Goal: Task Accomplishment & Management: Manage account settings

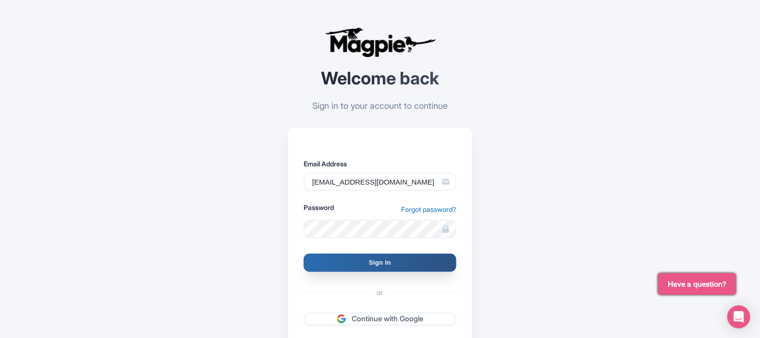
click at [370, 264] on input "Sign In" at bounding box center [379, 263] width 153 height 18
type input "Signing in..."
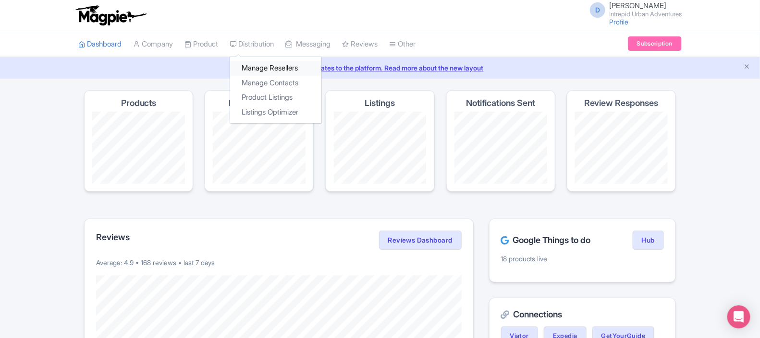
click at [277, 64] on link "Manage Resellers" at bounding box center [275, 68] width 91 height 15
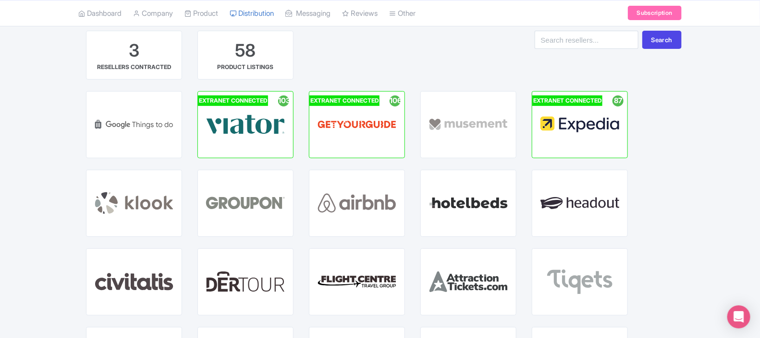
scroll to position [57, 0]
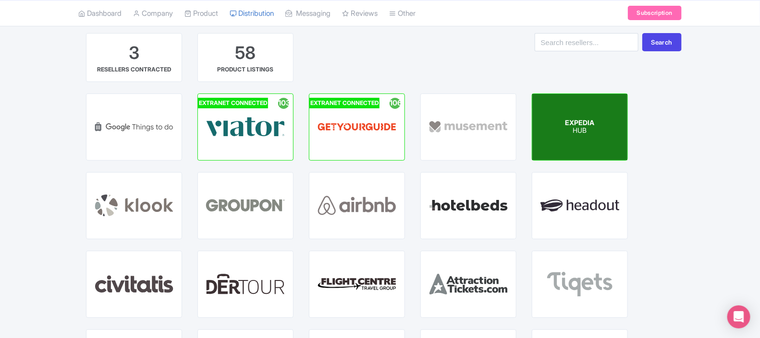
click at [567, 125] on span "EXPEDIA" at bounding box center [579, 123] width 29 height 8
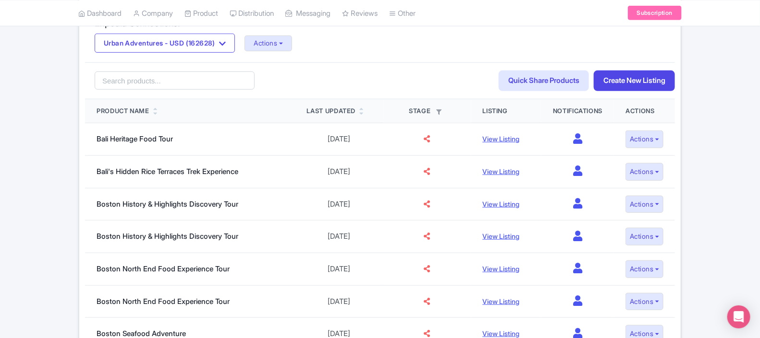
scroll to position [182, 0]
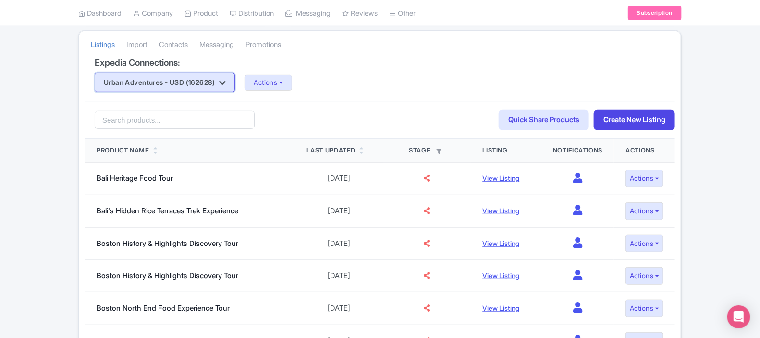
click at [218, 84] on button "Urban Adventures - USD (162628)" at bounding box center [165, 82] width 140 height 19
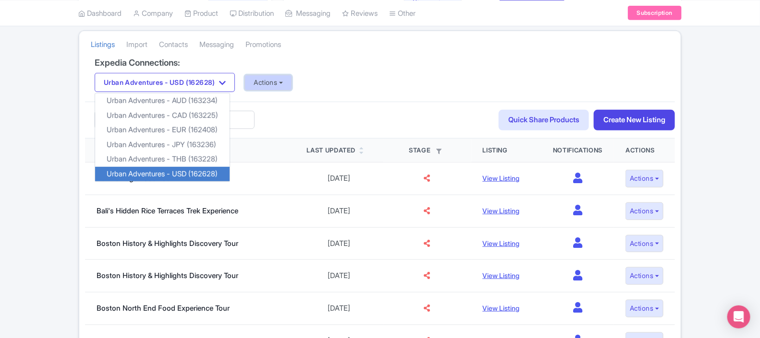
click at [271, 90] on button "Actions" at bounding box center [268, 83] width 48 height 16
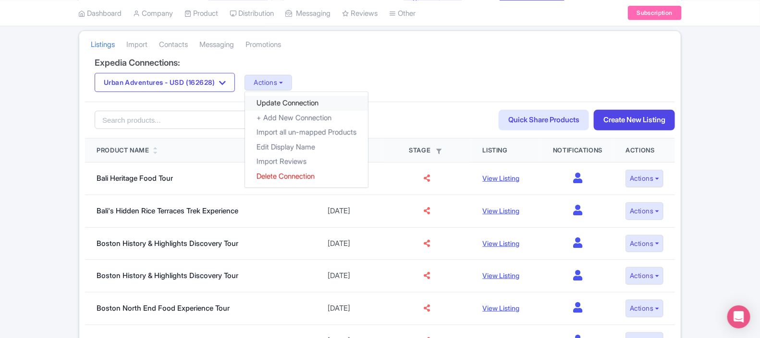
click at [286, 108] on link "Update Connection" at bounding box center [306, 103] width 123 height 15
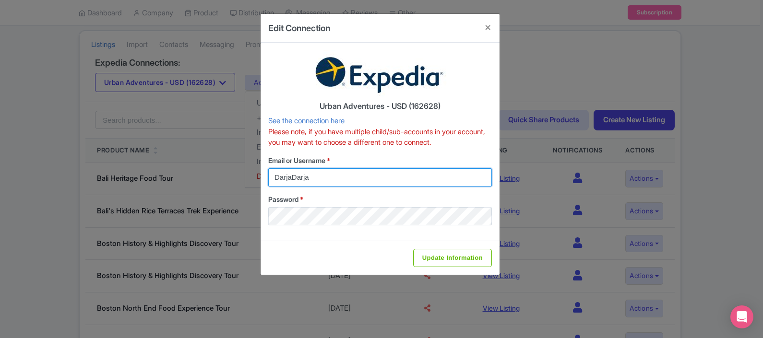
drag, startPoint x: 322, startPoint y: 178, endPoint x: 230, endPoint y: 176, distance: 91.7
click at [230, 176] on div "Edit Connection Urban Adventures - USD (162628) See the connection here Please …" at bounding box center [381, 169] width 763 height 338
type input "darja.klavs@intrepidtravel.com"
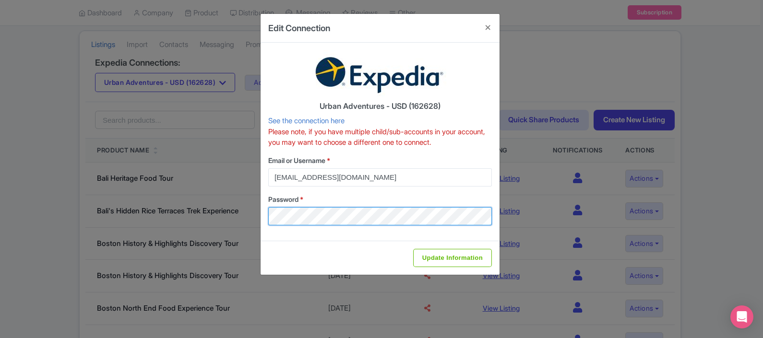
click at [236, 211] on div "Edit Connection Urban Adventures - USD (162628) See the connection here Please …" at bounding box center [381, 169] width 763 height 338
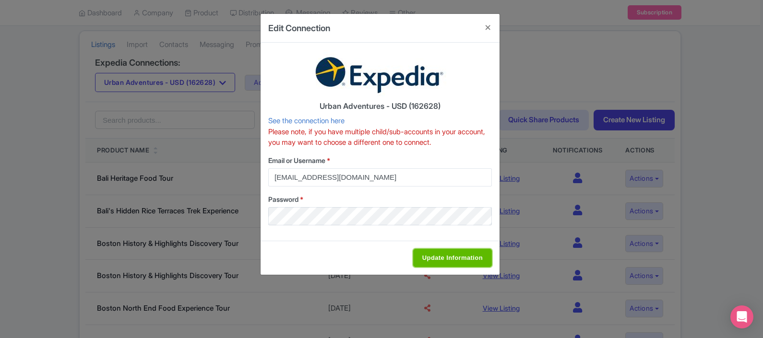
click at [441, 259] on input "Update Information" at bounding box center [452, 258] width 79 height 18
type input "Saving..."
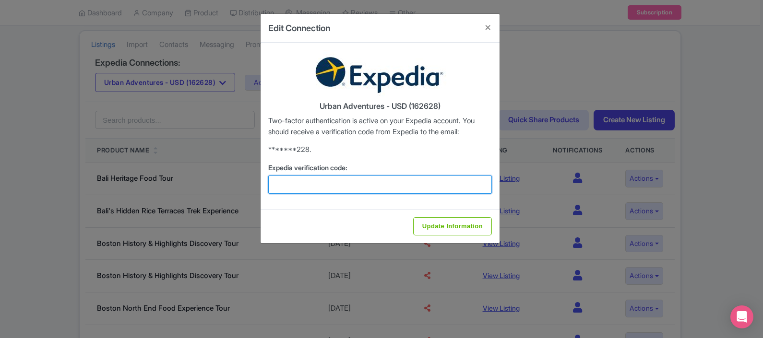
click at [320, 189] on input "Expedia verification code:" at bounding box center [380, 185] width 224 height 18
type input "556200"
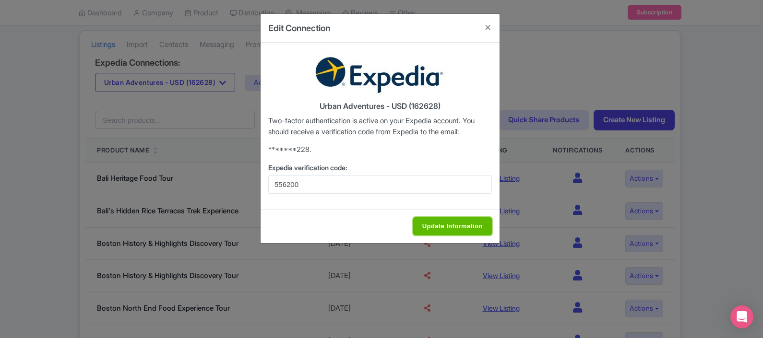
click at [438, 220] on input "Update Information" at bounding box center [452, 227] width 79 height 18
type input "Update Information"
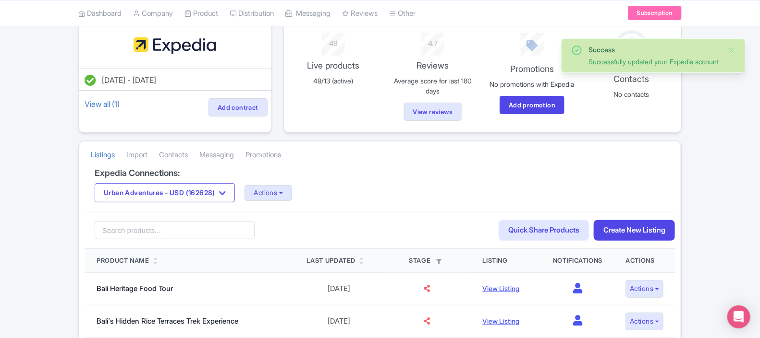
scroll to position [103, 0]
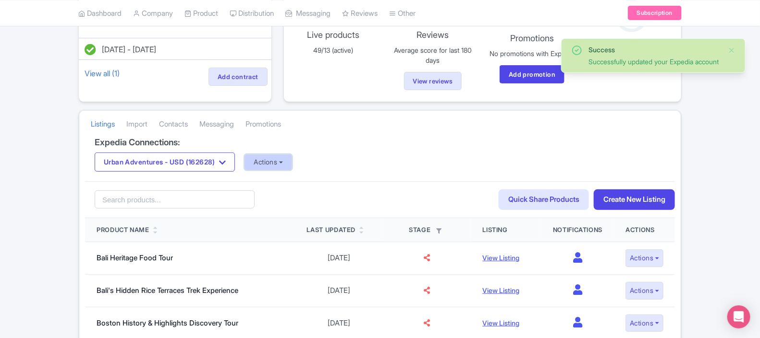
click at [277, 168] on button "Actions" at bounding box center [268, 163] width 48 height 16
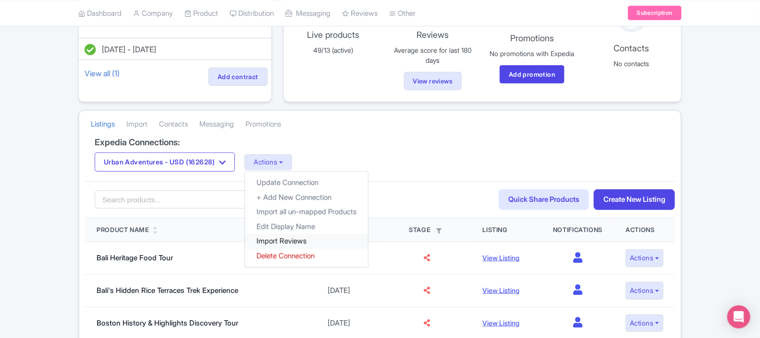
click at [302, 242] on link "Import Reviews" at bounding box center [306, 241] width 123 height 15
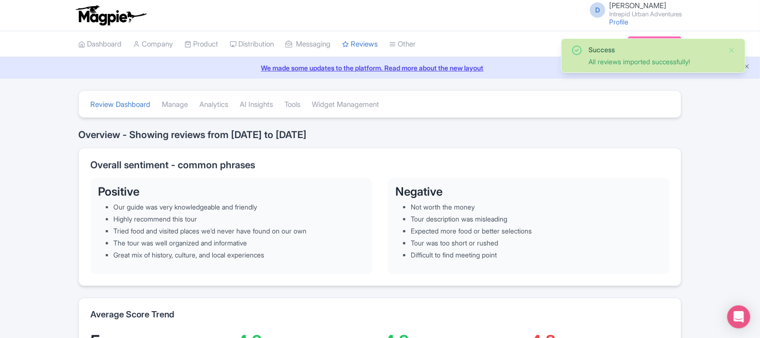
drag, startPoint x: 759, startPoint y: 66, endPoint x: 762, endPoint y: 161, distance: 94.7
click at [759, 161] on html "D Darja Klavs Intrepid Urban Adventures Profile Users Settings Sign out Dashboa…" at bounding box center [380, 169] width 760 height 338
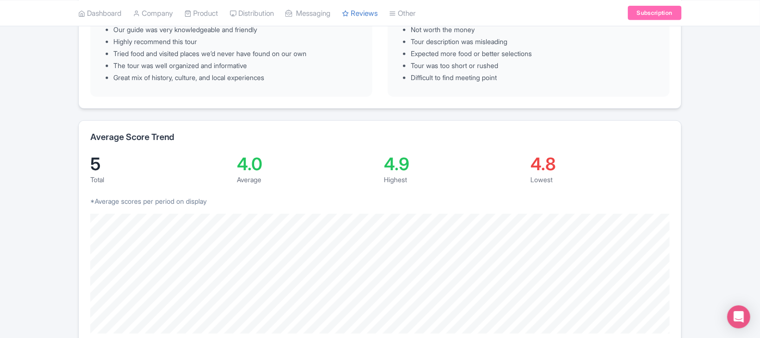
scroll to position [179, 0]
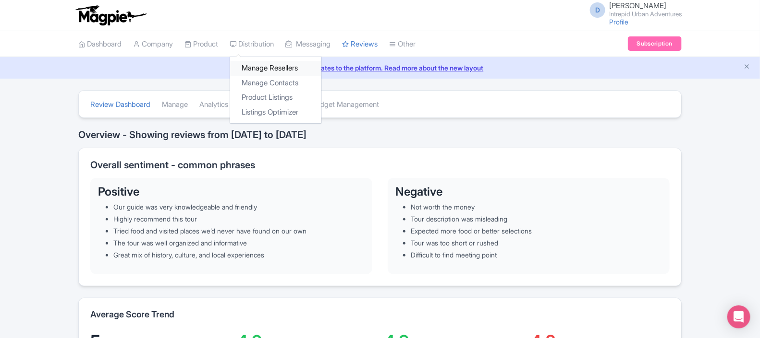
click at [270, 62] on link "Manage Resellers" at bounding box center [275, 68] width 91 height 15
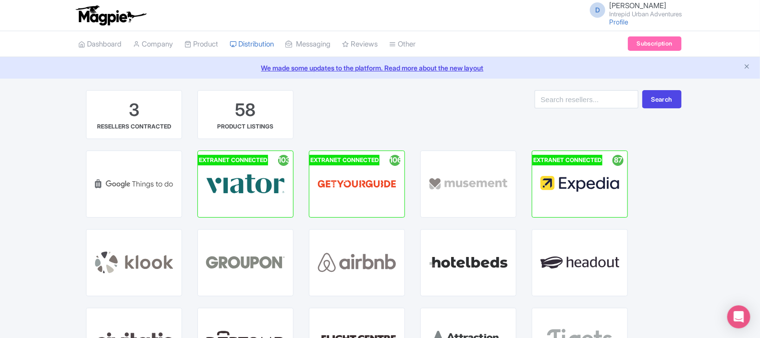
scroll to position [53, 0]
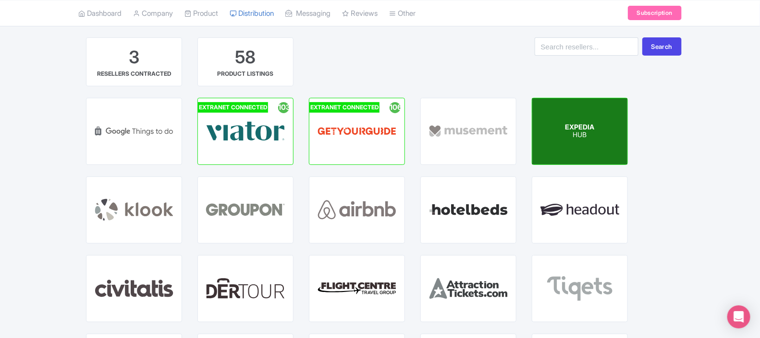
click at [559, 105] on div "EXPEDIA HUB" at bounding box center [579, 131] width 95 height 66
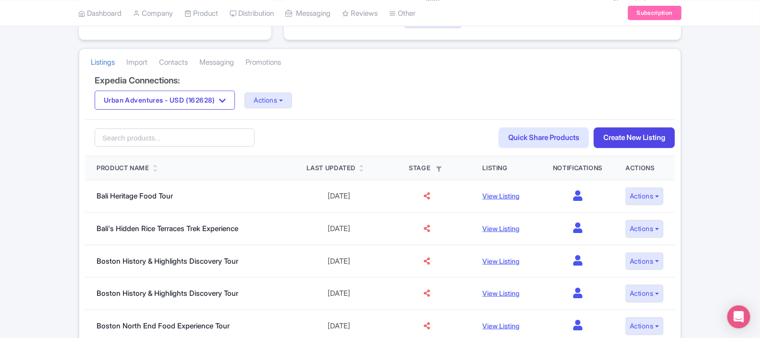
scroll to position [166, 0]
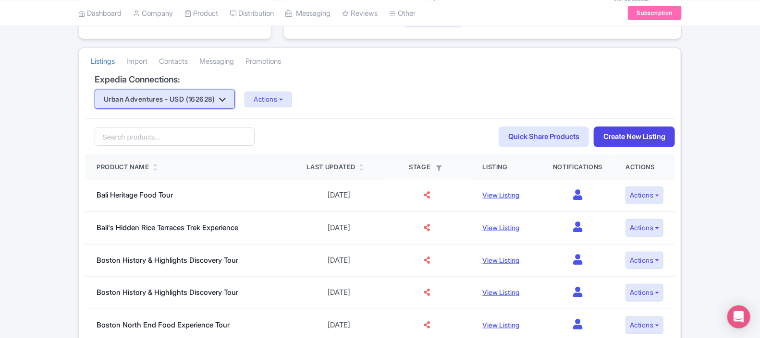
click at [225, 106] on button "Urban Adventures - USD (162628)" at bounding box center [165, 99] width 140 height 19
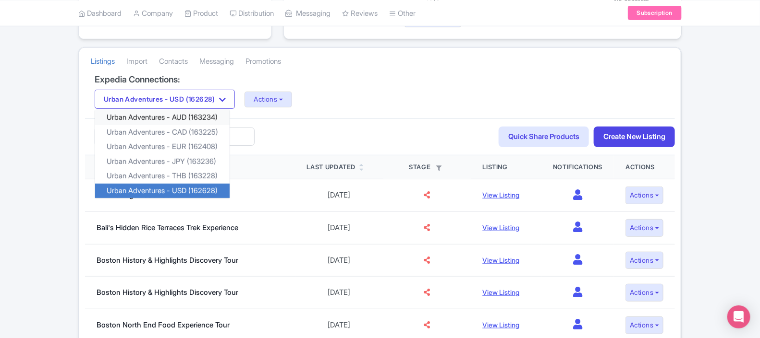
click at [203, 122] on link "Urban Adventures - AUD (163234)" at bounding box center [162, 117] width 134 height 15
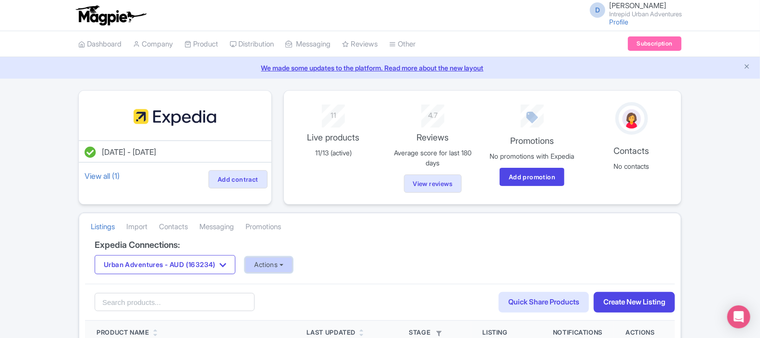
click at [282, 269] on button "Actions" at bounding box center [269, 265] width 48 height 16
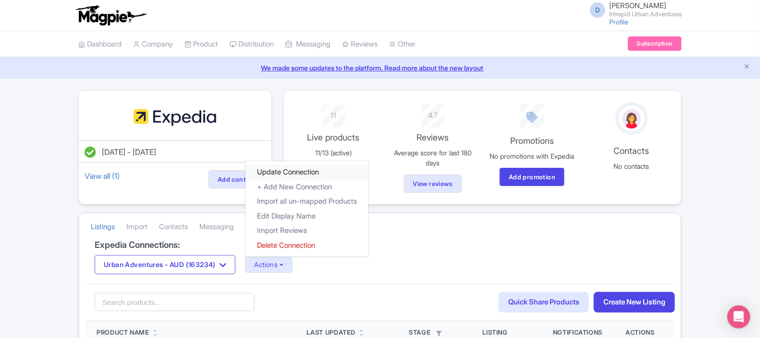
click at [306, 175] on link "Update Connection" at bounding box center [306, 172] width 123 height 15
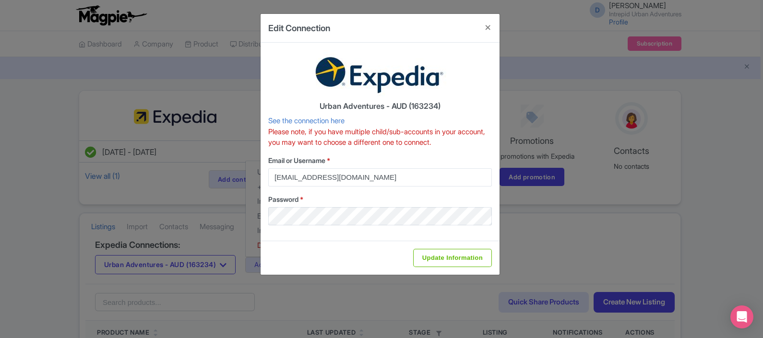
click at [350, 168] on div "Email or Username * darja@urbanadventures.com" at bounding box center [380, 171] width 224 height 31
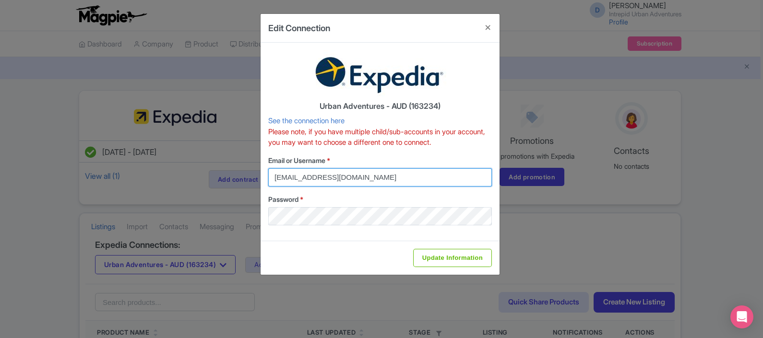
drag, startPoint x: 249, startPoint y: 177, endPoint x: 206, endPoint y: 176, distance: 42.3
click at [206, 176] on div "Edit Connection Urban Adventures - AUD (163234) See the connection here Please …" at bounding box center [381, 169] width 763 height 338
type input "darja.klavs@intrepidtravel.com"
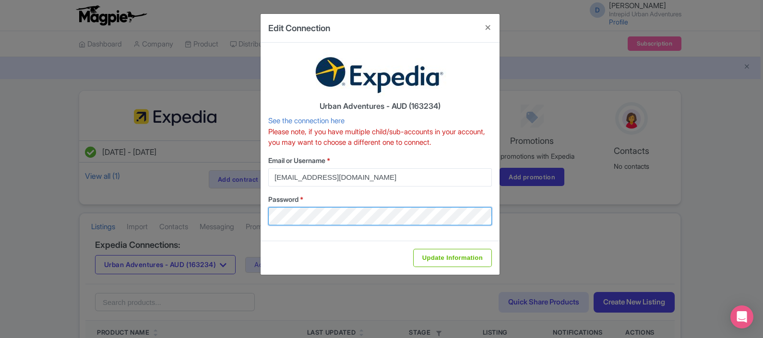
click at [225, 207] on div "Edit Connection Urban Adventures - AUD (163234) See the connection here Please …" at bounding box center [381, 169] width 763 height 338
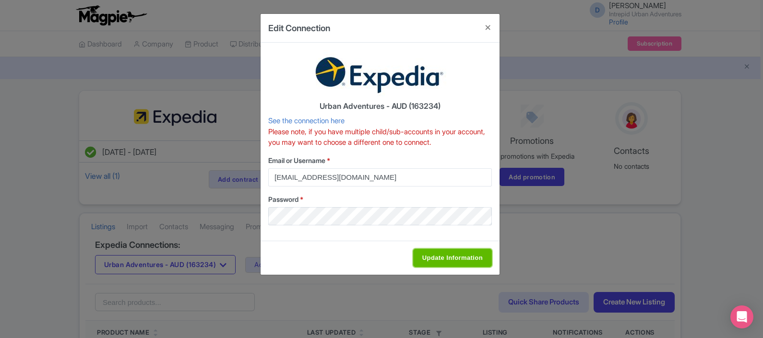
click at [454, 258] on input "Update Information" at bounding box center [452, 258] width 79 height 18
type input "Saving..."
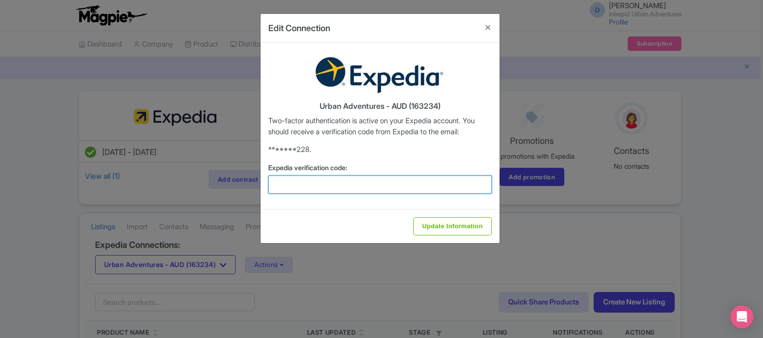
click at [388, 186] on input "Expedia verification code:" at bounding box center [380, 185] width 224 height 18
type input "503704"
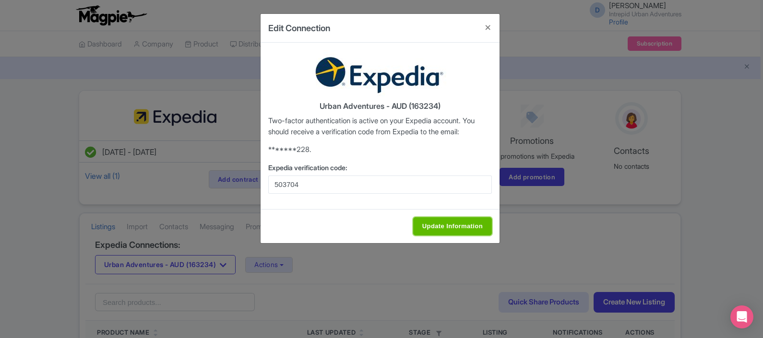
click at [447, 233] on input "Update Information" at bounding box center [452, 227] width 79 height 18
type input "Update Information"
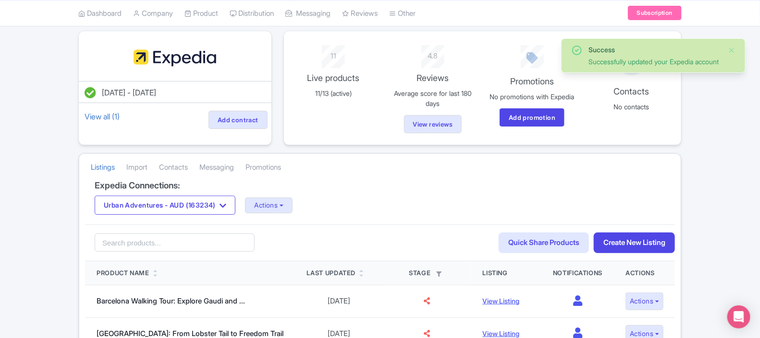
scroll to position [96, 0]
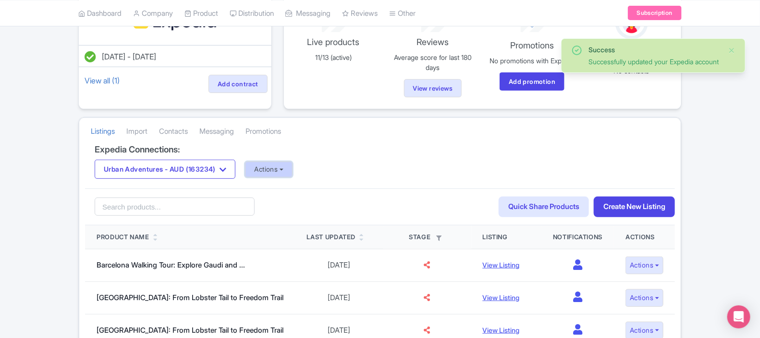
click at [271, 175] on button "Actions" at bounding box center [269, 170] width 48 height 16
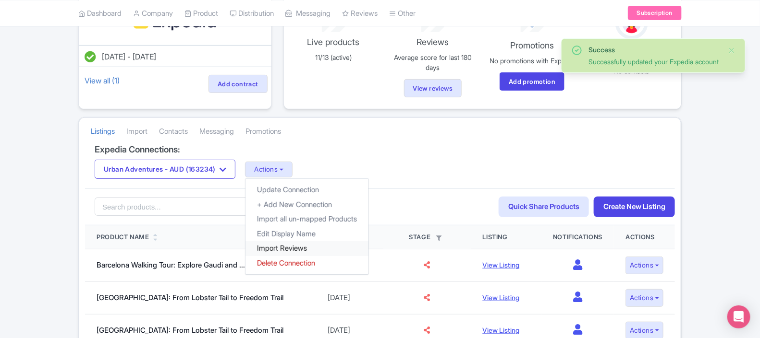
click at [290, 252] on link "Import Reviews" at bounding box center [306, 249] width 123 height 15
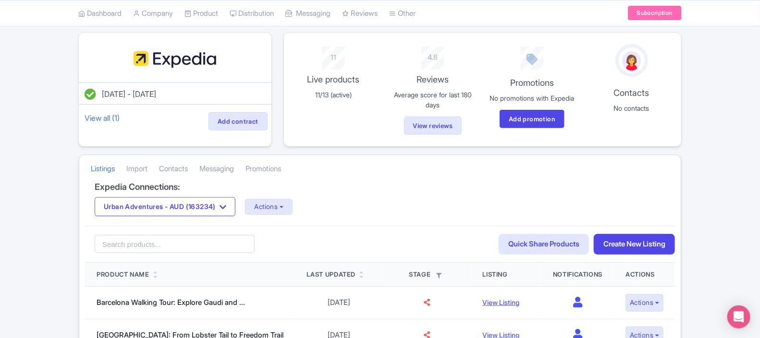
scroll to position [40, 0]
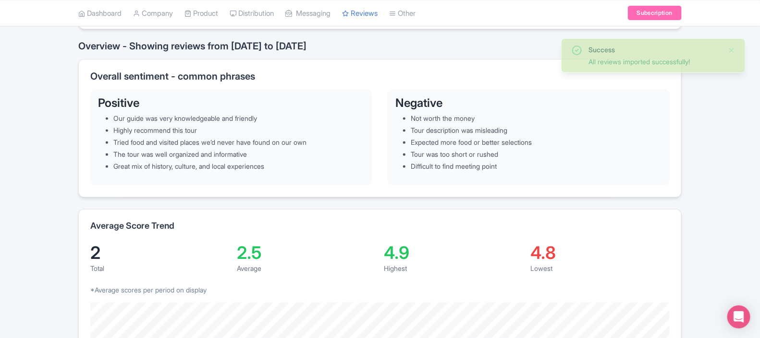
scroll to position [71, 0]
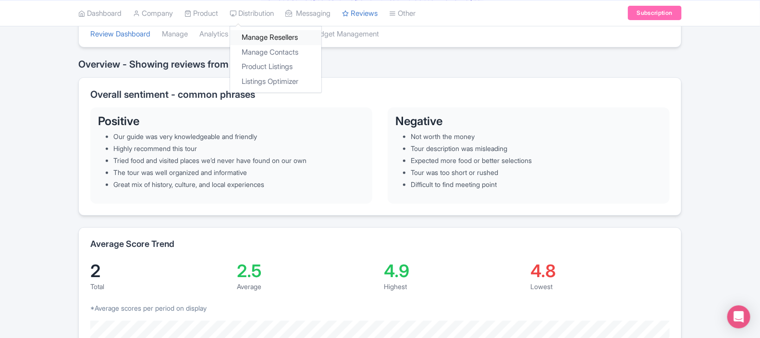
click at [269, 35] on link "Manage Resellers" at bounding box center [275, 37] width 91 height 15
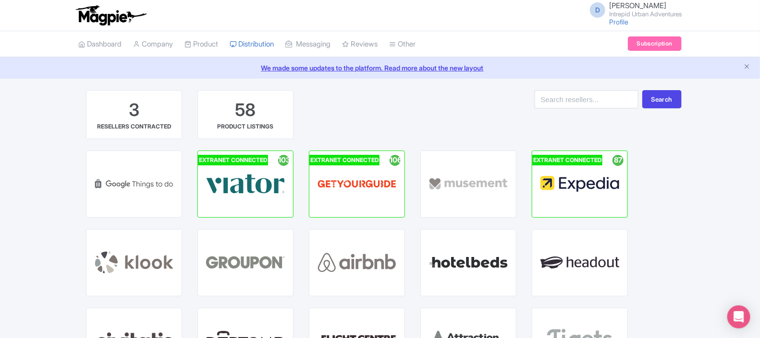
scroll to position [92, 0]
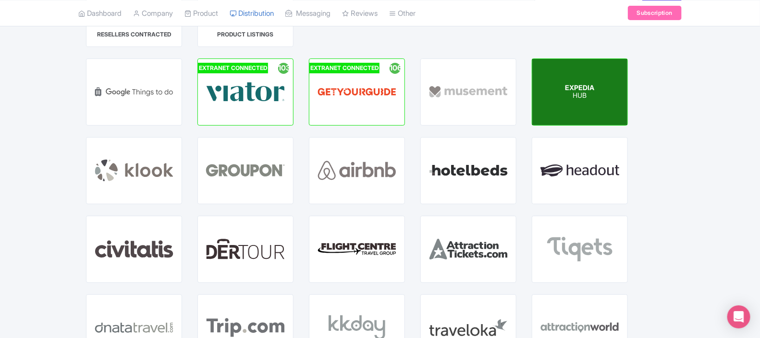
click at [598, 116] on div "EXPEDIA HUB" at bounding box center [579, 92] width 95 height 66
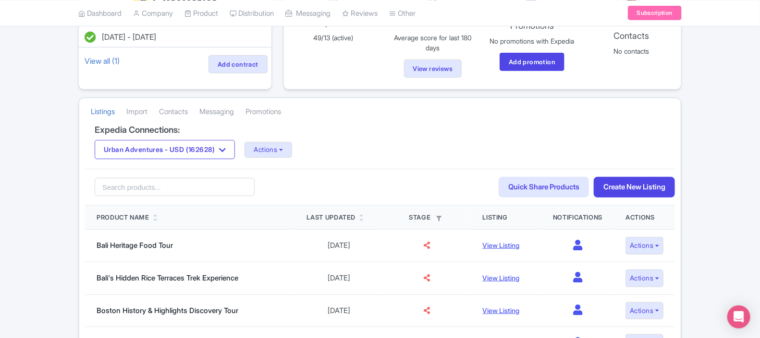
scroll to position [158, 0]
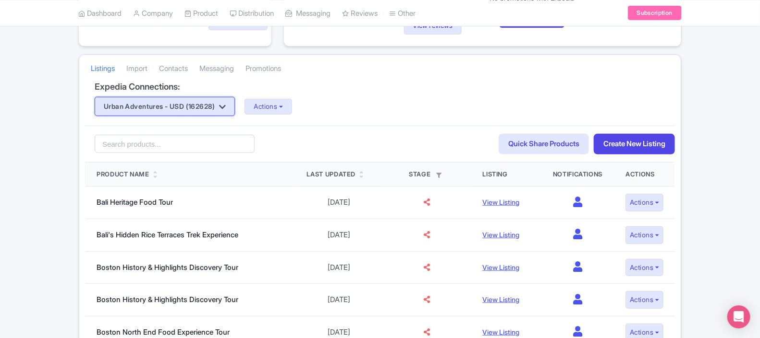
click at [207, 109] on button "Urban Adventures - USD (162628)" at bounding box center [165, 106] width 140 height 19
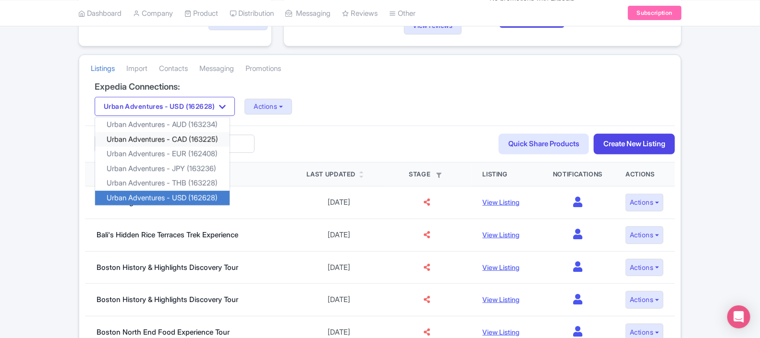
click at [201, 142] on link "Urban Adventures - CAD (163225)" at bounding box center [162, 140] width 134 height 15
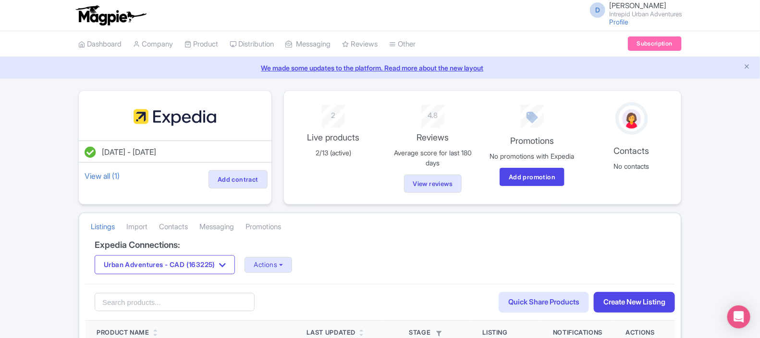
drag, startPoint x: 759, startPoint y: 73, endPoint x: 765, endPoint y: 118, distance: 45.0
click at [759, 118] on html "D Darja Klavs Intrepid Urban Adventures Profile Users Settings Sign out Dashboa…" at bounding box center [380, 169] width 760 height 338
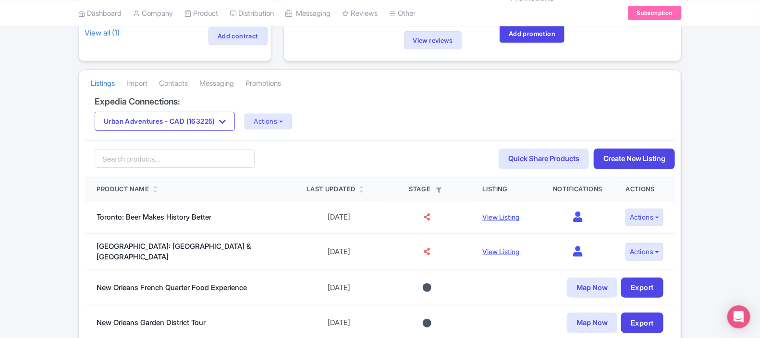
scroll to position [170, 0]
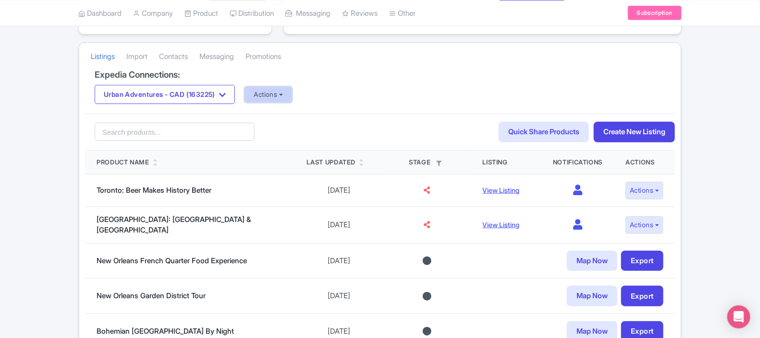
click at [273, 94] on button "Actions" at bounding box center [268, 95] width 48 height 16
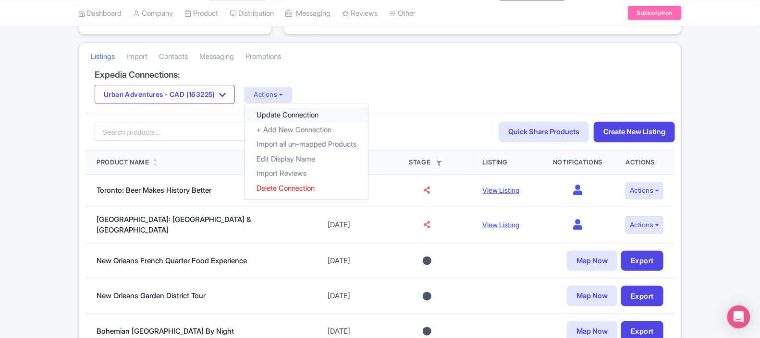
click at [279, 121] on link "Update Connection" at bounding box center [306, 115] width 123 height 15
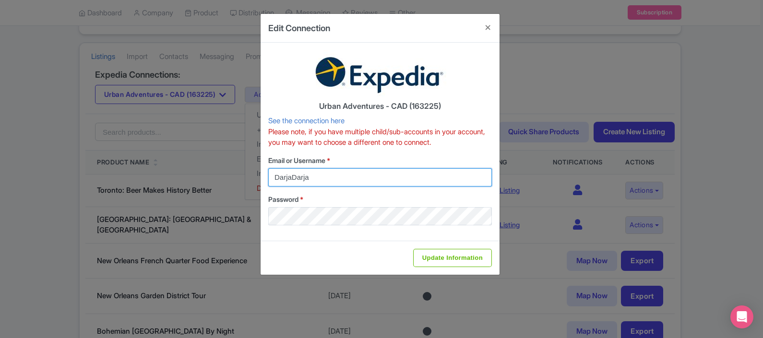
drag, startPoint x: 335, startPoint y: 176, endPoint x: 254, endPoint y: 172, distance: 81.7
click at [254, 172] on div "Edit Connection Urban Adventures - CAD (163225) See the connection here Please …" at bounding box center [381, 169] width 763 height 338
type input "darja.klavs@intrepidtravel.com"
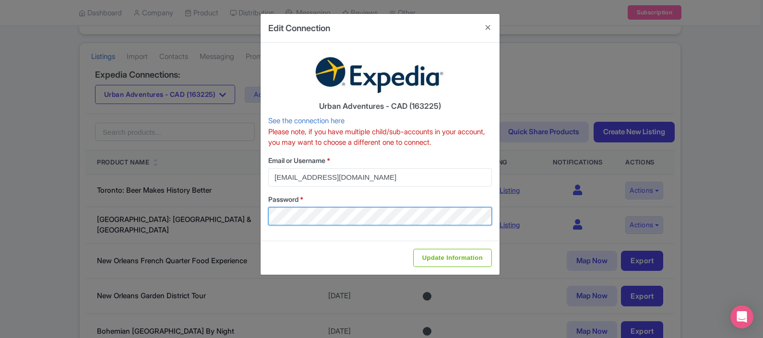
click at [214, 217] on div "Edit Connection Urban Adventures - CAD (163225) See the connection here Please …" at bounding box center [381, 169] width 763 height 338
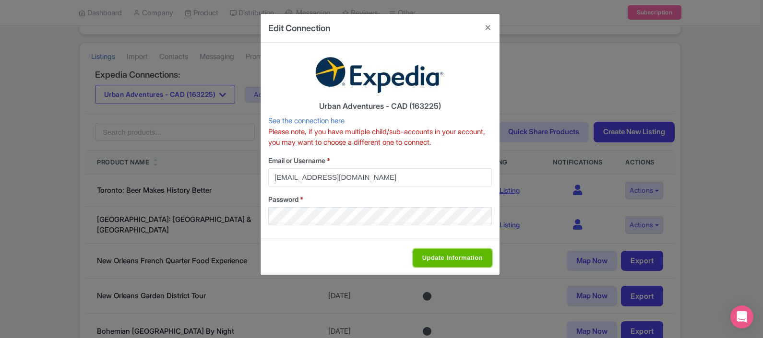
click at [444, 255] on input "Update Information" at bounding box center [452, 258] width 79 height 18
type input "Saving..."
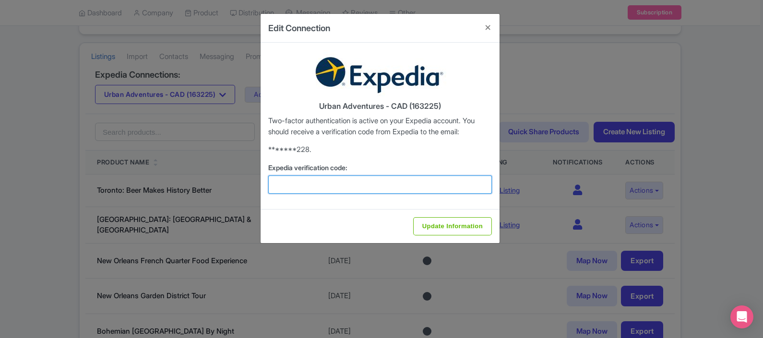
click at [335, 185] on input "Expedia verification code:" at bounding box center [380, 185] width 224 height 18
type input "332706"
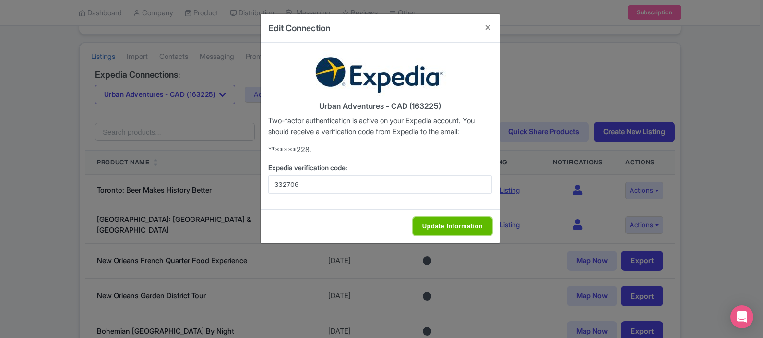
click at [436, 222] on input "Update Information" at bounding box center [452, 227] width 79 height 18
type input "Update Information"
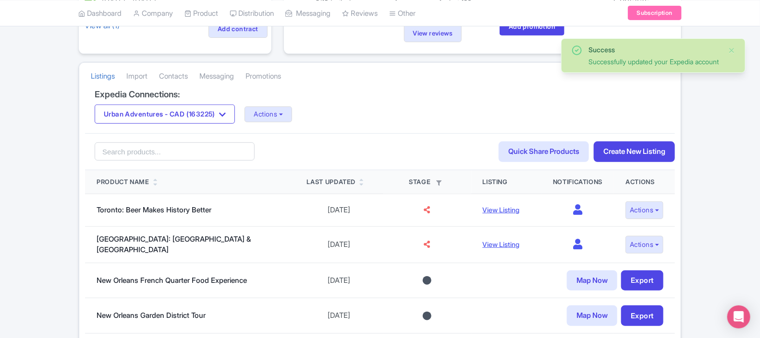
scroll to position [155, 0]
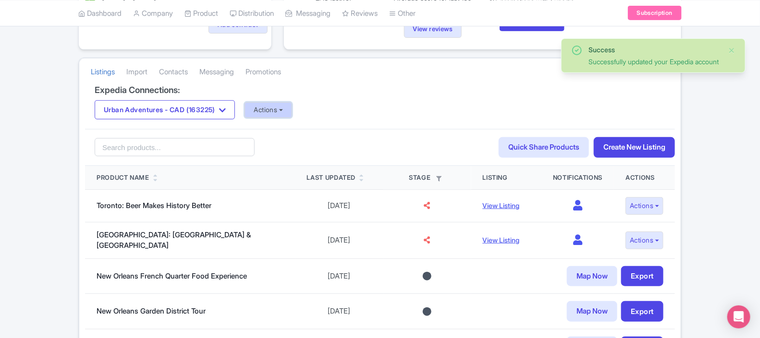
click at [273, 111] on button "Actions" at bounding box center [268, 110] width 48 height 16
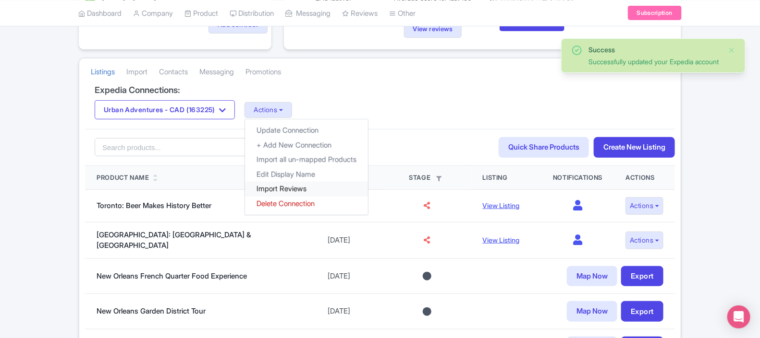
click at [283, 195] on link "Import Reviews" at bounding box center [306, 189] width 123 height 15
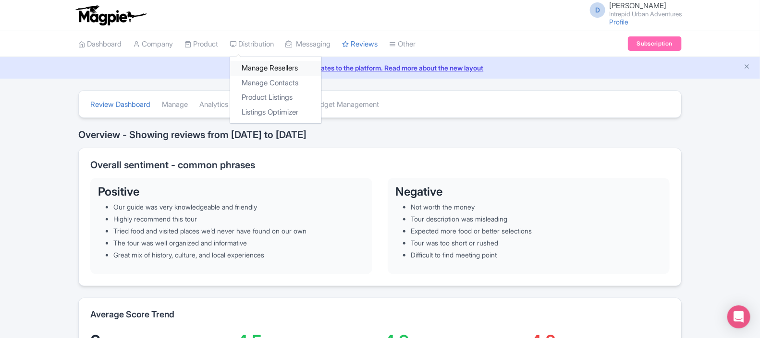
click at [275, 67] on link "Manage Resellers" at bounding box center [275, 68] width 91 height 15
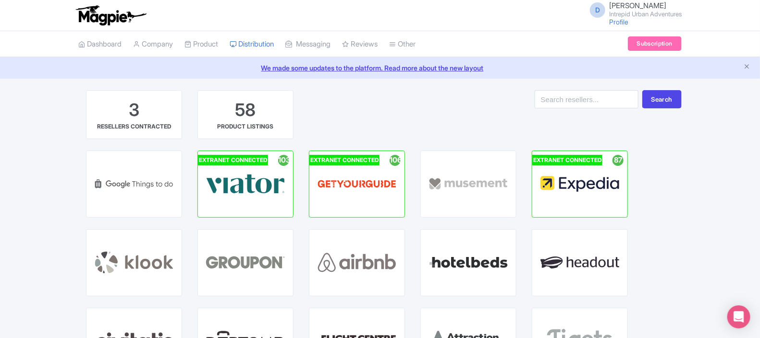
scroll to position [57, 0]
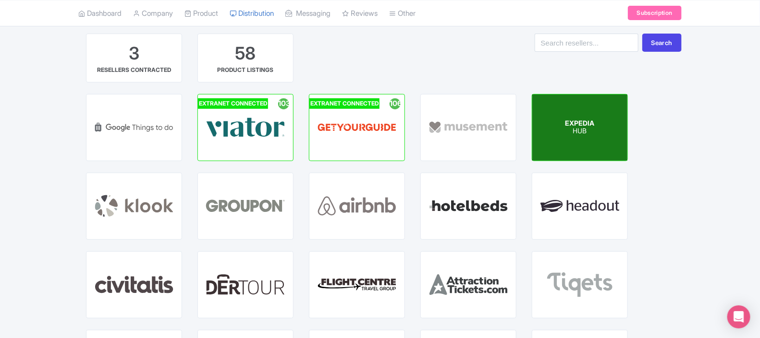
click at [571, 131] on p "HUB" at bounding box center [579, 132] width 29 height 8
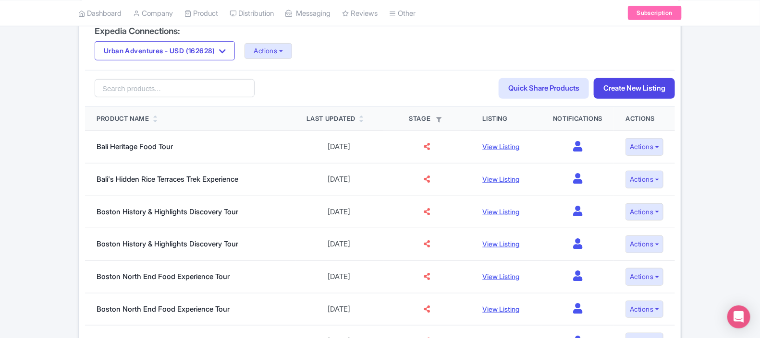
scroll to position [217, 0]
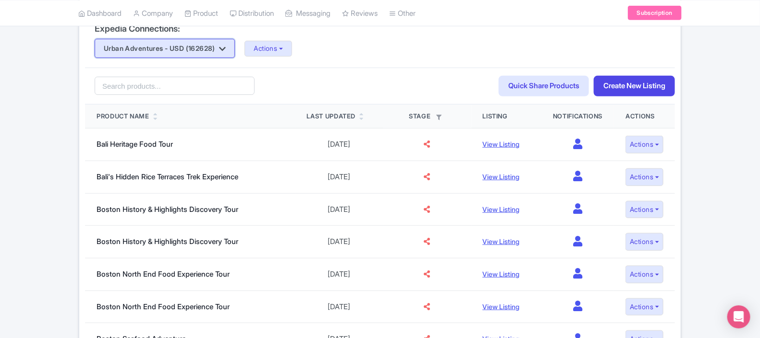
click at [211, 52] on button "Urban Adventures - USD (162628)" at bounding box center [165, 48] width 140 height 19
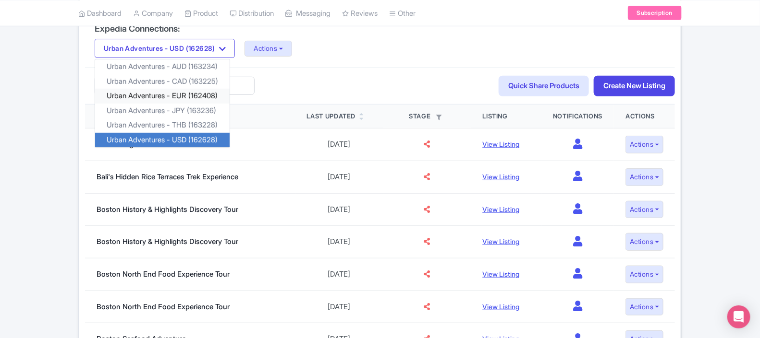
click at [203, 99] on link "Urban Adventures - EUR (162408)" at bounding box center [162, 96] width 134 height 15
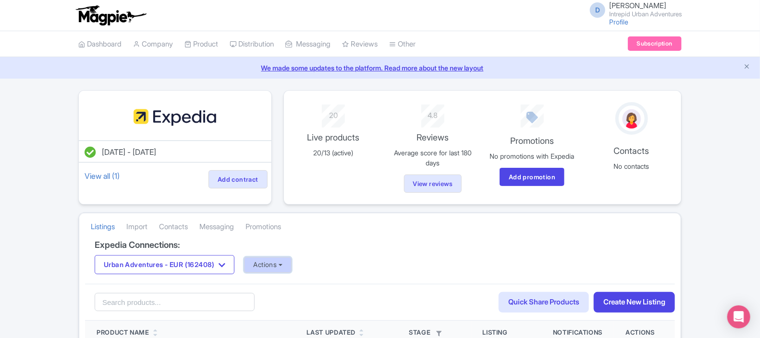
click at [270, 268] on button "Actions" at bounding box center [268, 265] width 48 height 16
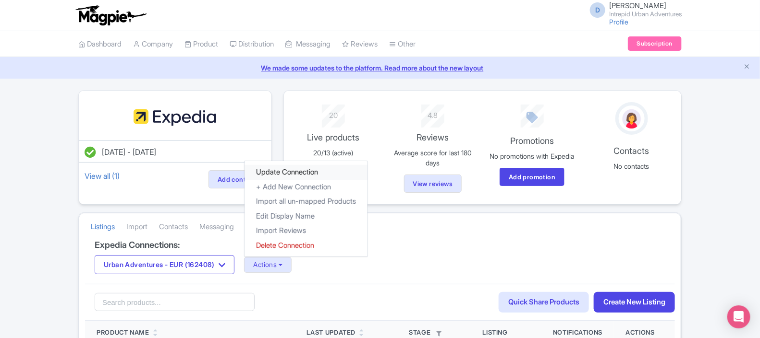
click at [289, 180] on link "Update Connection" at bounding box center [305, 172] width 123 height 15
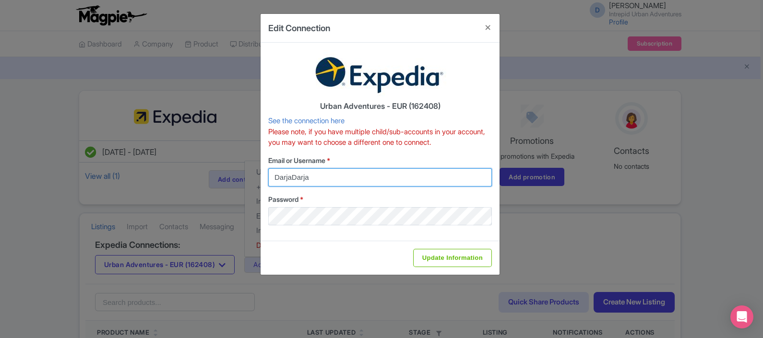
drag, startPoint x: 319, startPoint y: 183, endPoint x: 255, endPoint y: 188, distance: 64.6
click at [255, 188] on div "Edit Connection Urban Adventures - EUR (162408) See the connection here Please …" at bounding box center [381, 169] width 763 height 338
click at [283, 174] on input "Email or Username *" at bounding box center [380, 178] width 224 height 18
type input "darja.klavs@intrepidtravel.com"
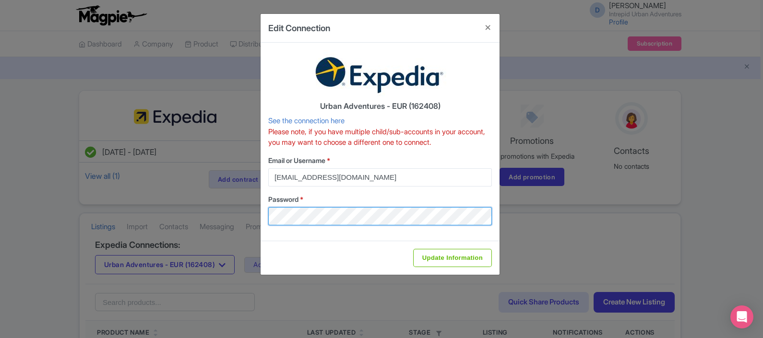
click at [242, 207] on div "Edit Connection Urban Adventures - EUR (162408) See the connection here Please …" at bounding box center [381, 169] width 763 height 338
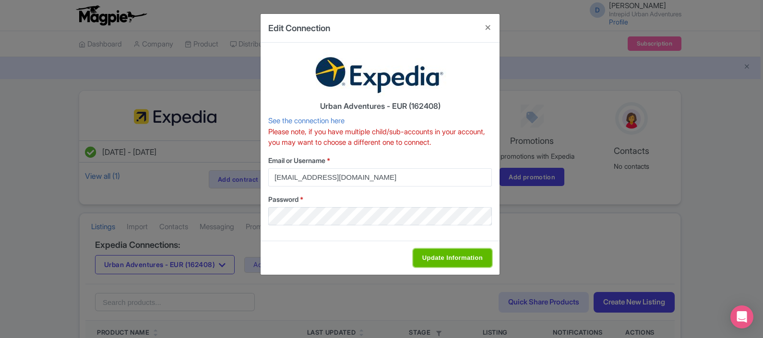
click at [452, 257] on input "Update Information" at bounding box center [452, 258] width 79 height 18
type input "Saving..."
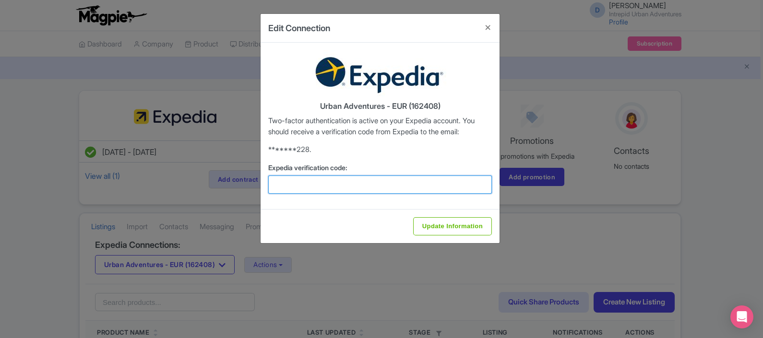
click at [326, 182] on input "Expedia verification code:" at bounding box center [380, 185] width 224 height 18
type input "685506"
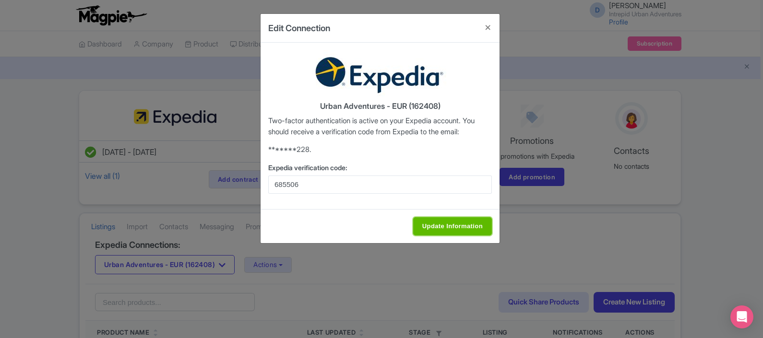
click at [438, 228] on input "Update Information" at bounding box center [452, 227] width 79 height 18
type input "Update Information"
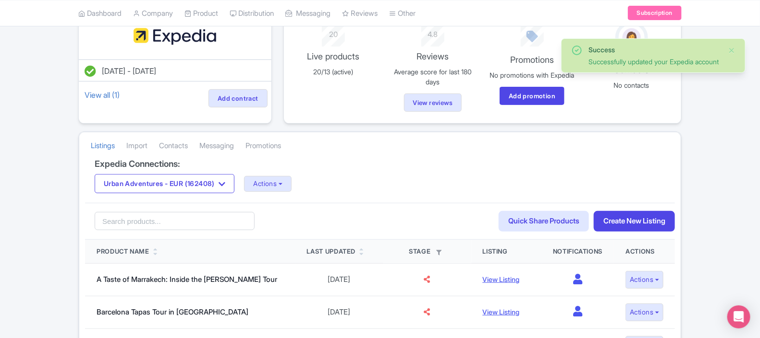
scroll to position [93, 0]
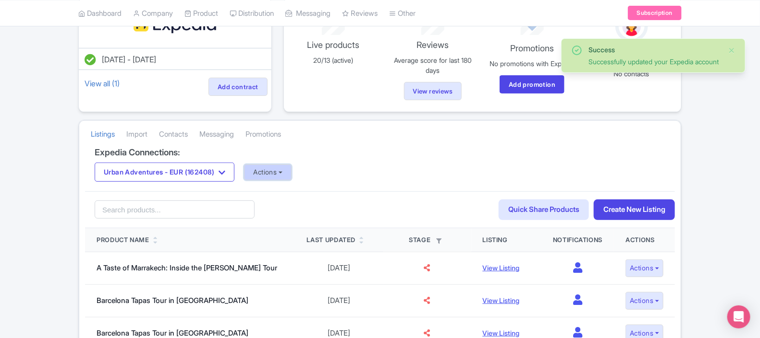
click at [281, 171] on button "Actions" at bounding box center [268, 173] width 48 height 16
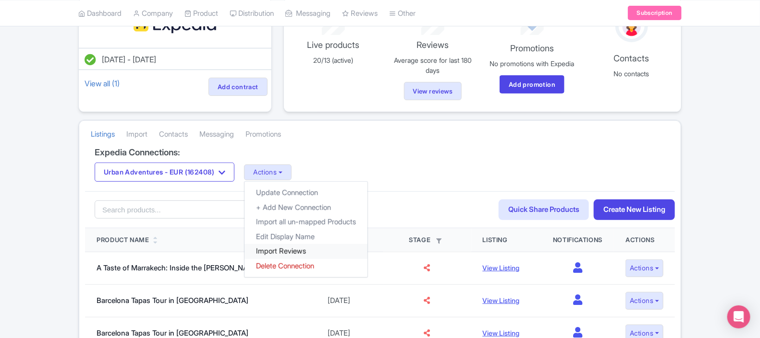
click at [290, 253] on link "Import Reviews" at bounding box center [305, 251] width 123 height 15
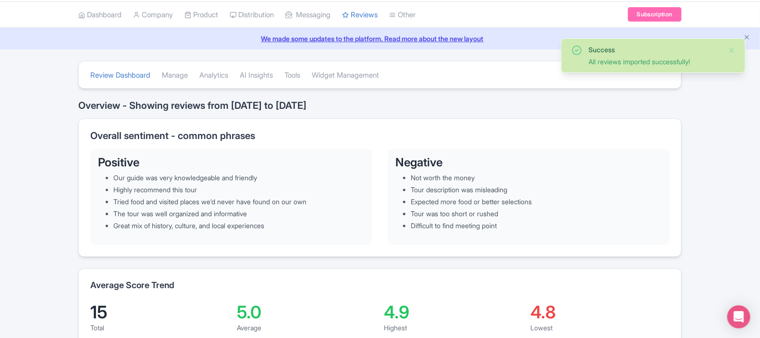
scroll to position [20, 0]
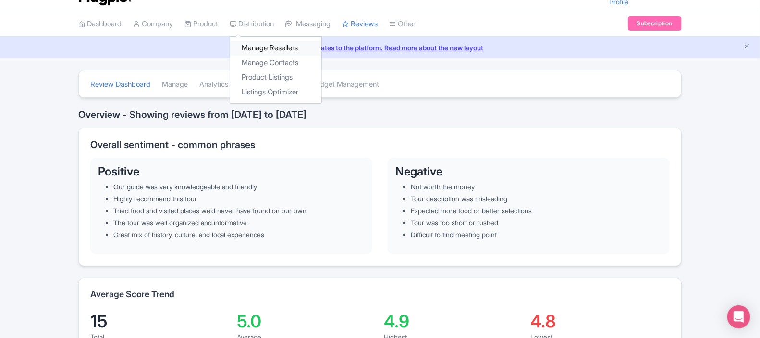
click at [269, 47] on link "Manage Resellers" at bounding box center [275, 48] width 91 height 15
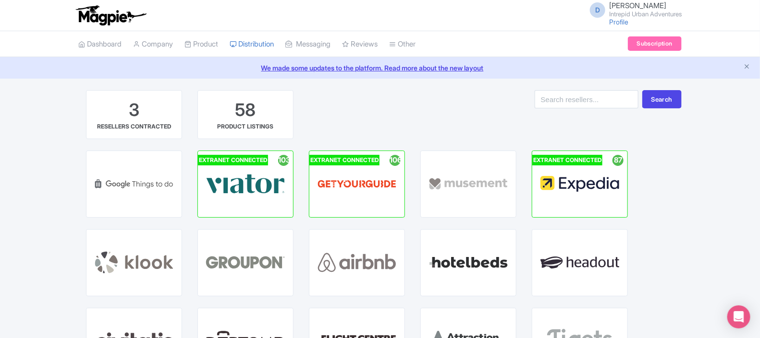
scroll to position [57, 0]
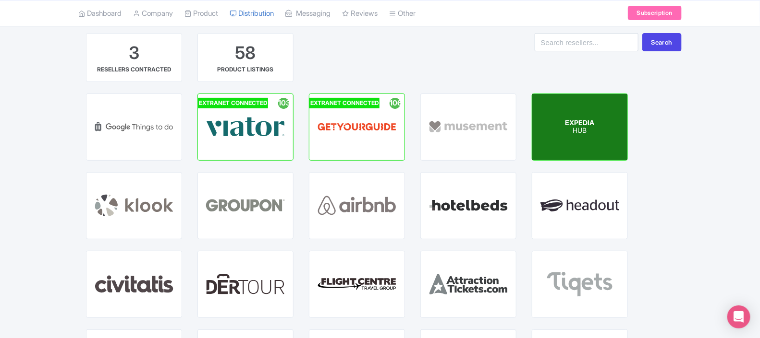
click at [576, 136] on div "EXPEDIA HUB" at bounding box center [579, 127] width 95 height 66
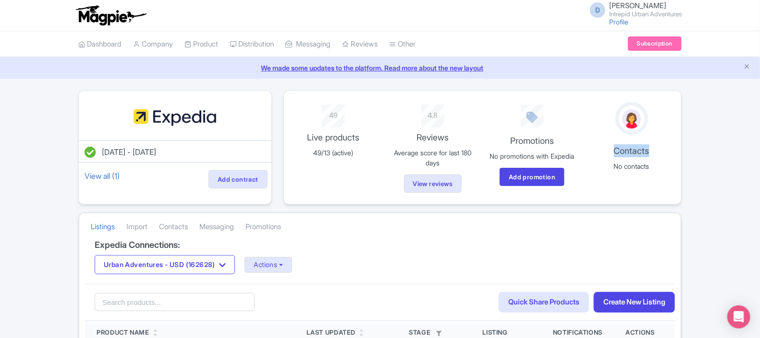
drag, startPoint x: 762, startPoint y: 105, endPoint x: 762, endPoint y: 155, distance: 49.5
click at [759, 155] on html "D Darja Klavs Intrepid Urban Adventures Profile Users Settings Sign out Dashboa…" at bounding box center [380, 169] width 760 height 338
drag, startPoint x: 762, startPoint y: 155, endPoint x: 727, endPoint y: 216, distance: 70.7
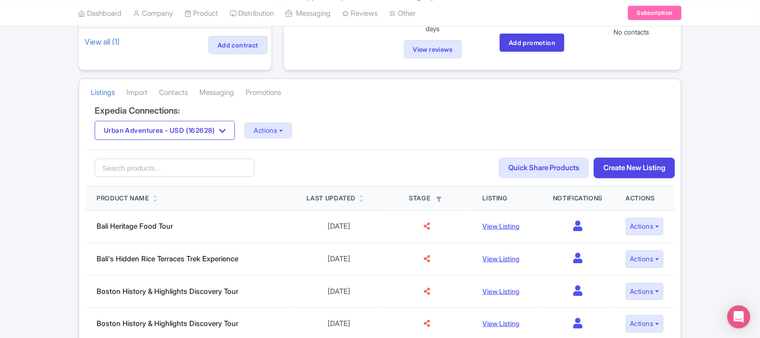
scroll to position [215, 0]
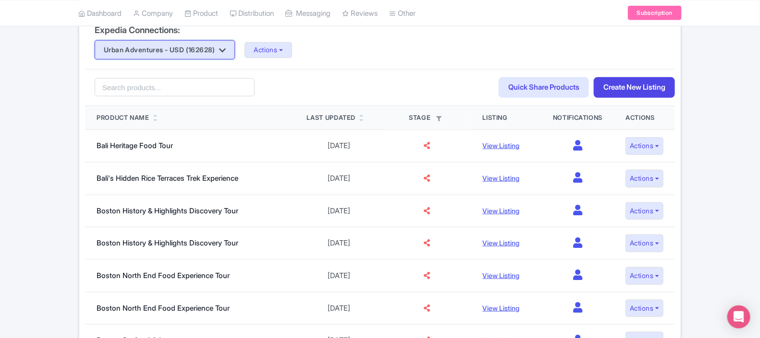
click at [214, 47] on button "Urban Adventures - USD (162628)" at bounding box center [165, 49] width 140 height 19
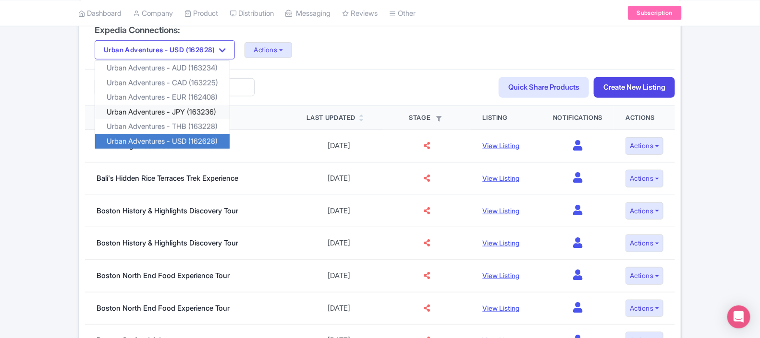
click at [199, 117] on link "Urban Adventures - JPY (163236)" at bounding box center [162, 112] width 134 height 15
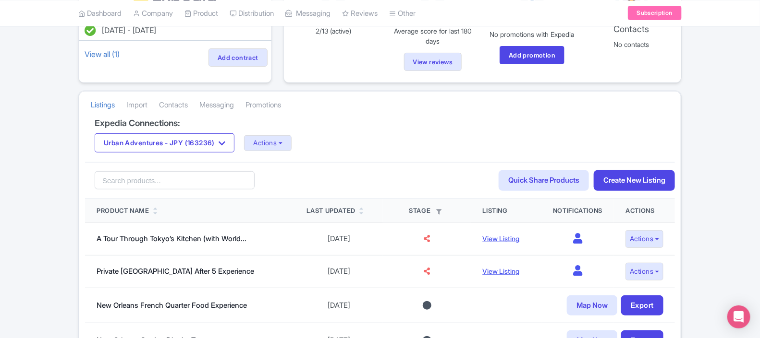
scroll to position [125, 0]
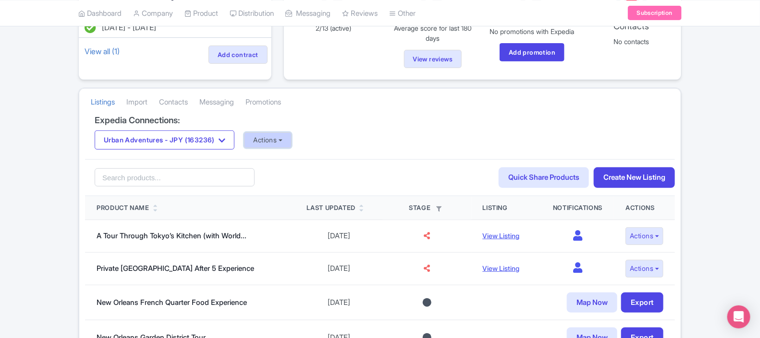
click at [278, 141] on button "Actions" at bounding box center [268, 141] width 48 height 16
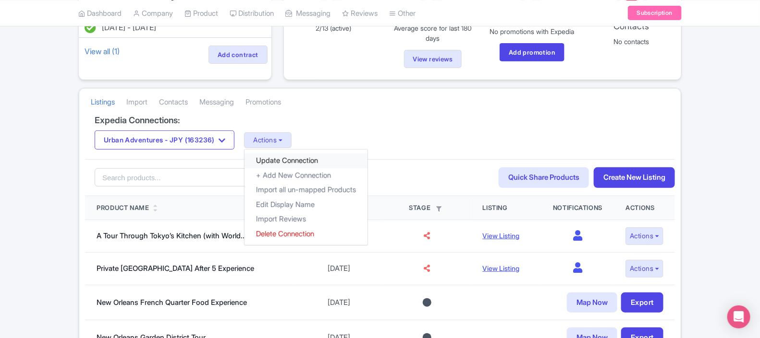
click at [285, 164] on link "Update Connection" at bounding box center [305, 161] width 123 height 15
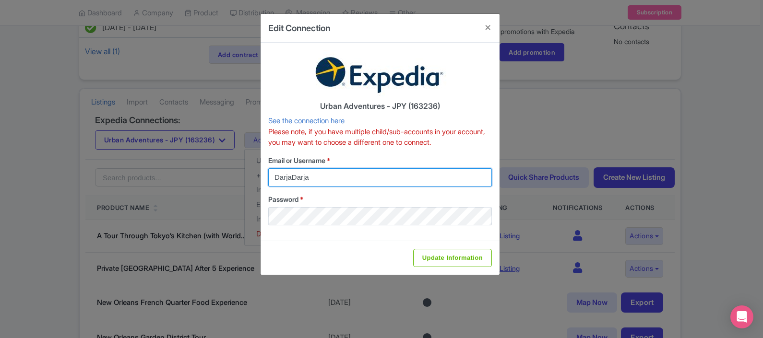
drag, startPoint x: 192, startPoint y: 168, endPoint x: 182, endPoint y: 166, distance: 10.2
click at [182, 166] on div "Edit Connection Urban Adventures - JPY (163236) See the connection here Please …" at bounding box center [381, 169] width 763 height 338
type input "D"
type input "darja.klavs@intrepidtravel.com"
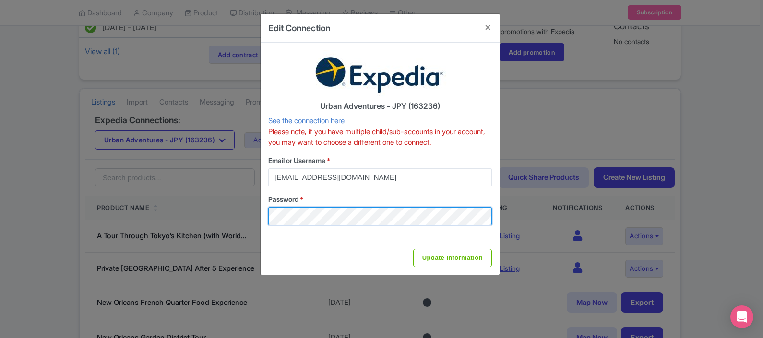
click at [203, 205] on div "Edit Connection Urban Adventures - JPY (163236) See the connection here Please …" at bounding box center [381, 169] width 763 height 338
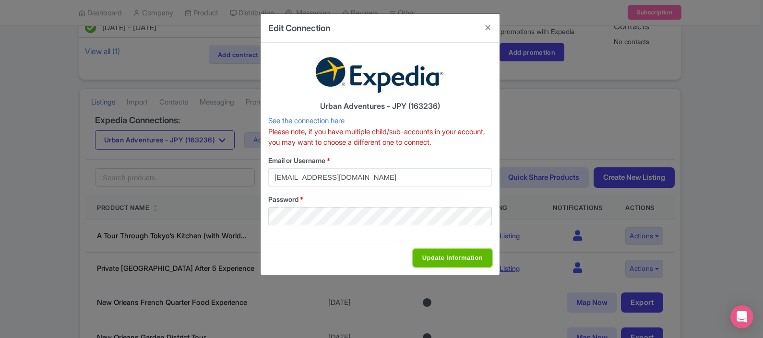
click at [431, 256] on input "Update Information" at bounding box center [452, 258] width 79 height 18
type input "Saving..."
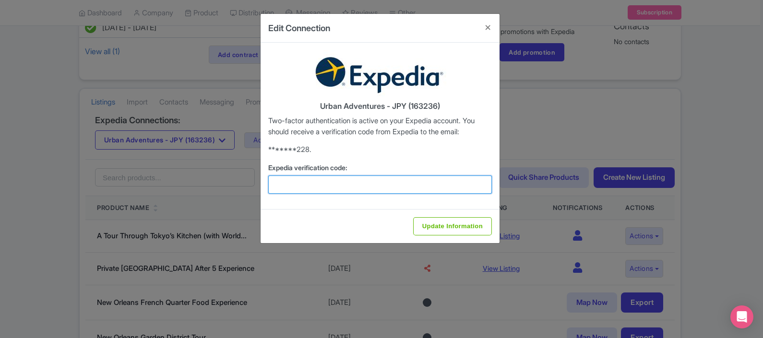
click at [284, 184] on input "Expedia verification code:" at bounding box center [380, 185] width 224 height 18
type input "595611"
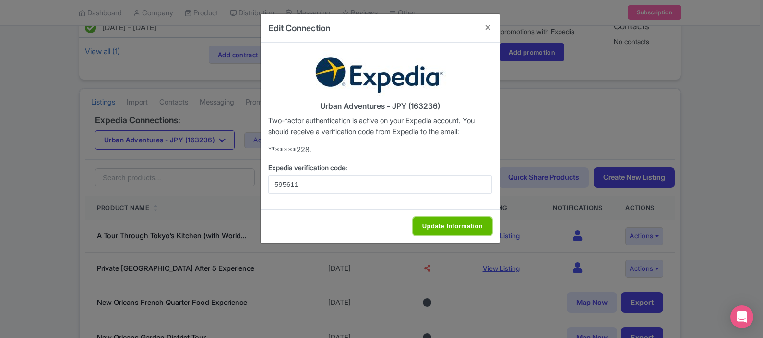
click at [459, 228] on input "Update Information" at bounding box center [452, 227] width 79 height 18
type input "Update Information"
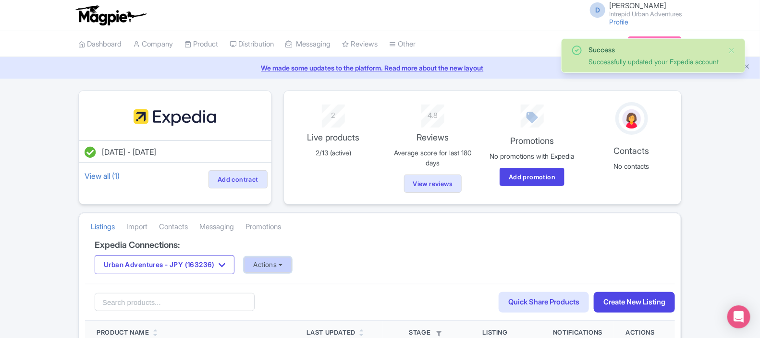
click at [270, 273] on button "Actions" at bounding box center [268, 265] width 48 height 16
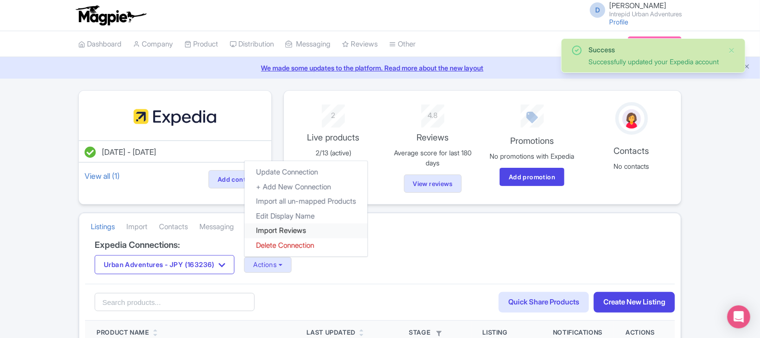
click at [290, 233] on link "Import Reviews" at bounding box center [305, 231] width 123 height 15
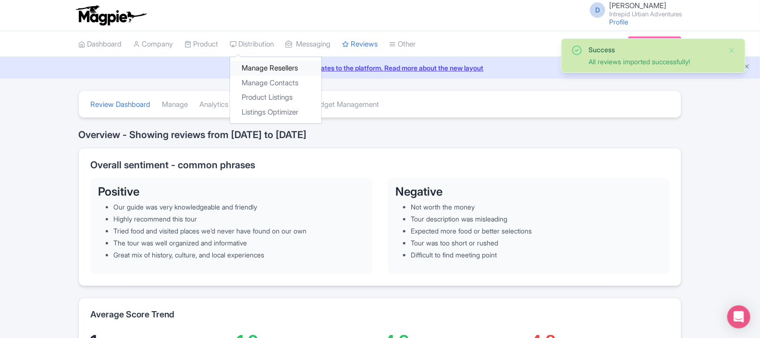
click at [261, 65] on link "Manage Resellers" at bounding box center [275, 68] width 91 height 15
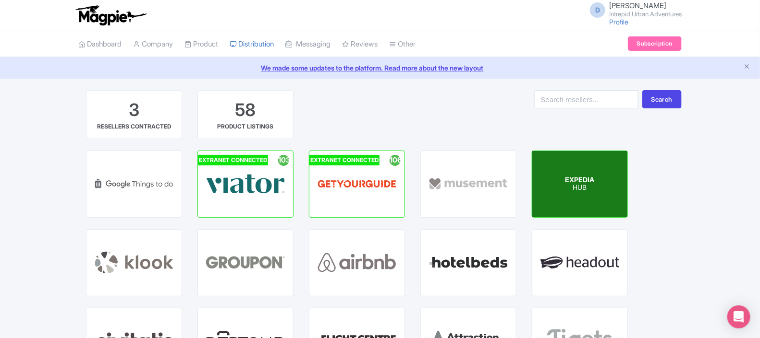
click at [581, 190] on p "HUB" at bounding box center [579, 188] width 29 height 8
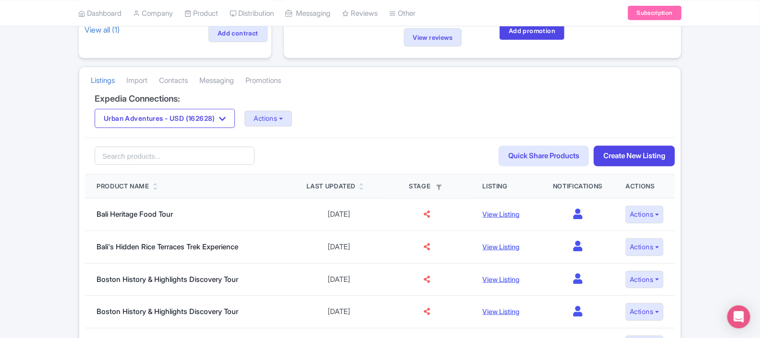
scroll to position [187, 0]
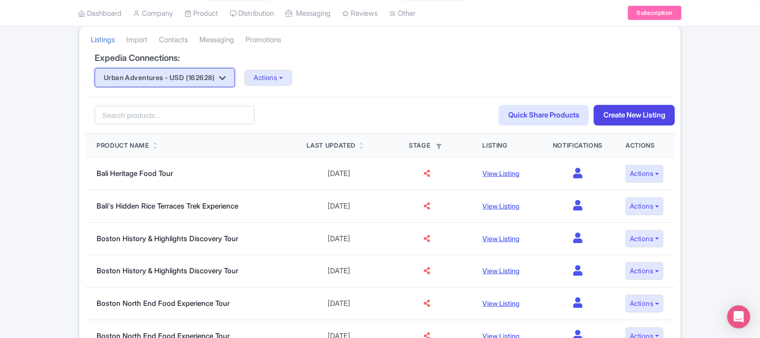
click at [206, 75] on button "Urban Adventures - USD (162628)" at bounding box center [165, 77] width 140 height 19
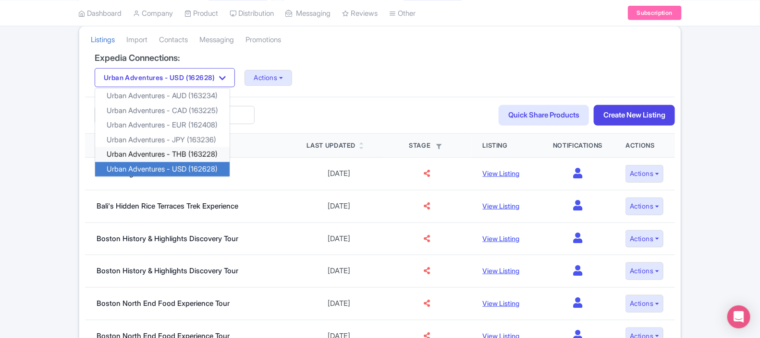
click at [193, 156] on link "Urban Adventures - THB (163228)" at bounding box center [162, 154] width 134 height 15
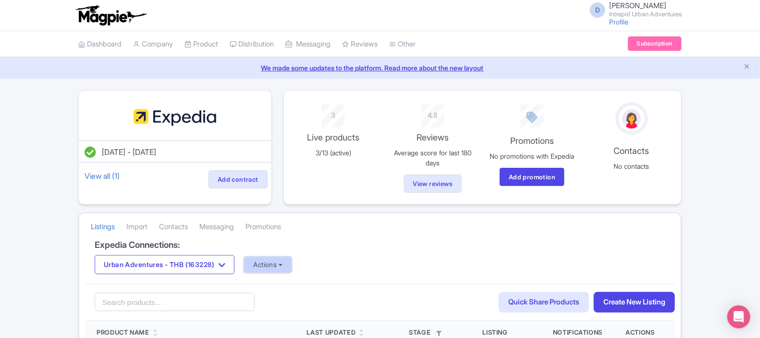
click at [271, 270] on button "Actions" at bounding box center [268, 265] width 48 height 16
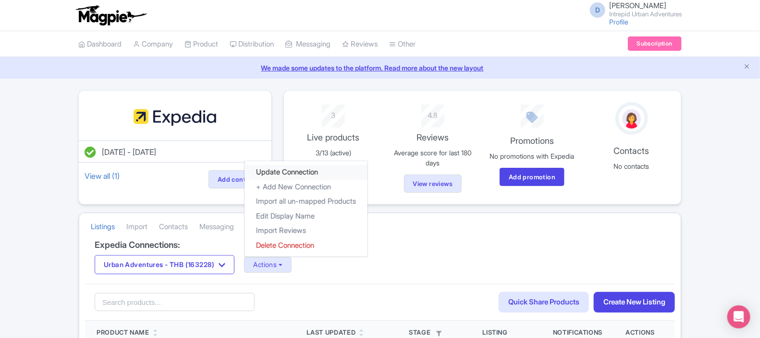
click at [295, 177] on link "Update Connection" at bounding box center [305, 172] width 123 height 15
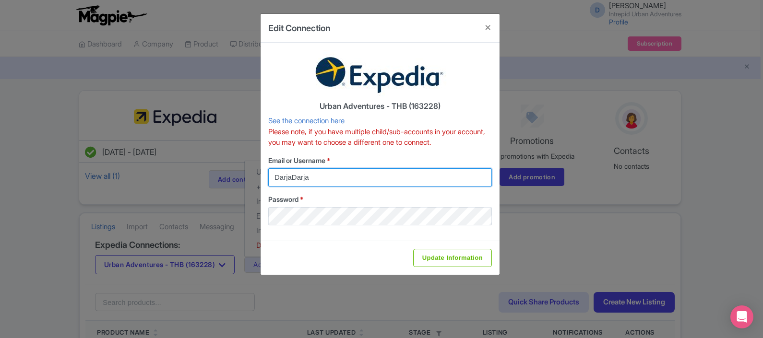
drag, startPoint x: 282, startPoint y: 180, endPoint x: 176, endPoint y: 184, distance: 106.2
click at [176, 184] on div "Edit Connection Urban Adventures - THB (163228) See the connection here Please …" at bounding box center [381, 169] width 763 height 338
type input "darja.klavs@intrepidtravel.com"
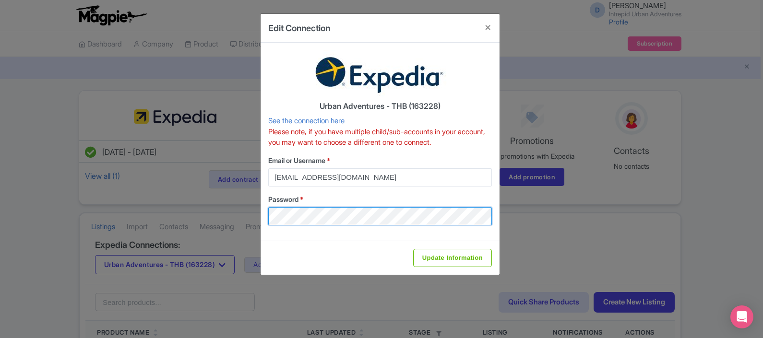
click at [224, 211] on div "Edit Connection Urban Adventures - THB (163228) See the connection here Please …" at bounding box center [381, 169] width 763 height 338
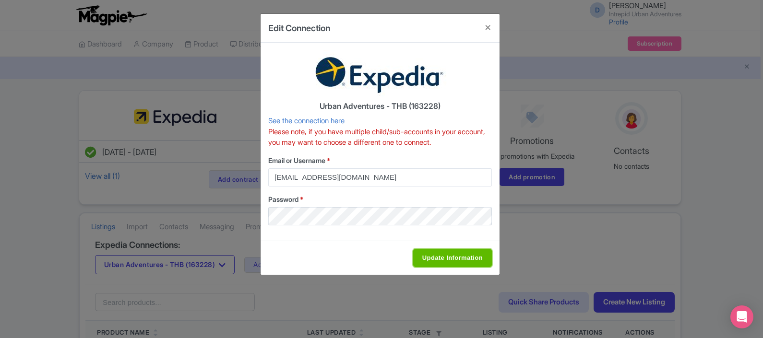
click at [433, 258] on input "Update Information" at bounding box center [452, 258] width 79 height 18
type input "Saving..."
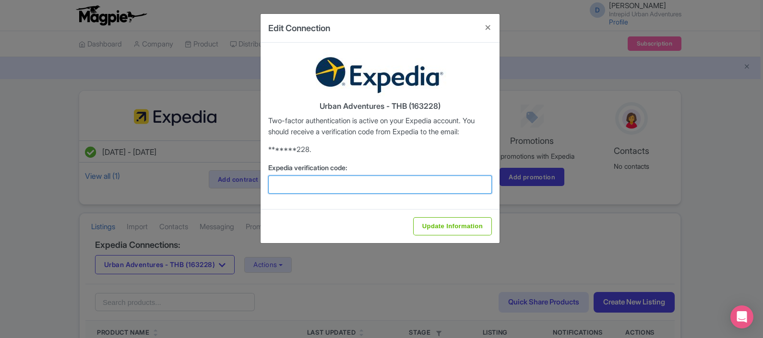
click at [339, 189] on input "Expedia verification code:" at bounding box center [380, 185] width 224 height 18
type input "253538"
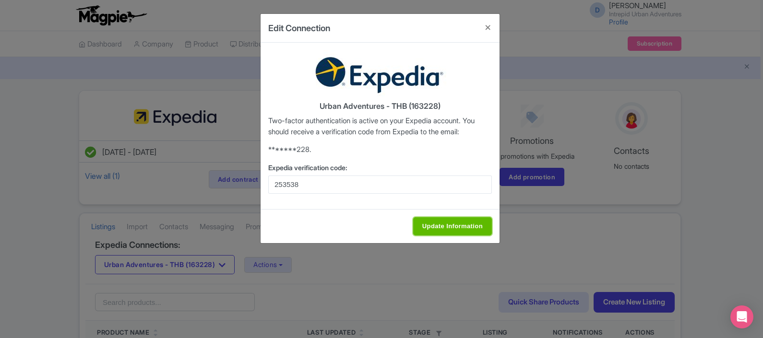
click at [463, 233] on input "Update Information" at bounding box center [452, 227] width 79 height 18
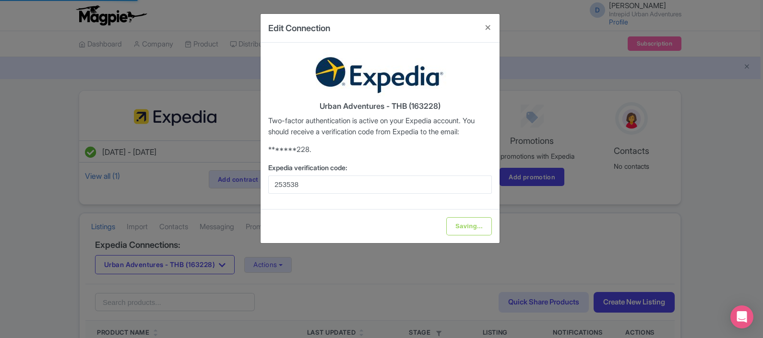
type input "Update Information"
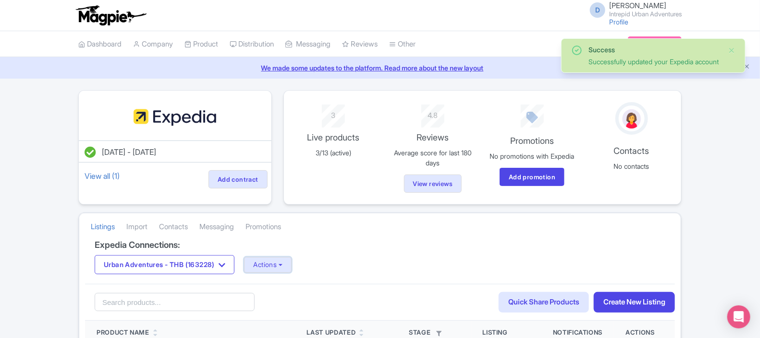
click at [281, 267] on button "Actions" at bounding box center [268, 265] width 48 height 16
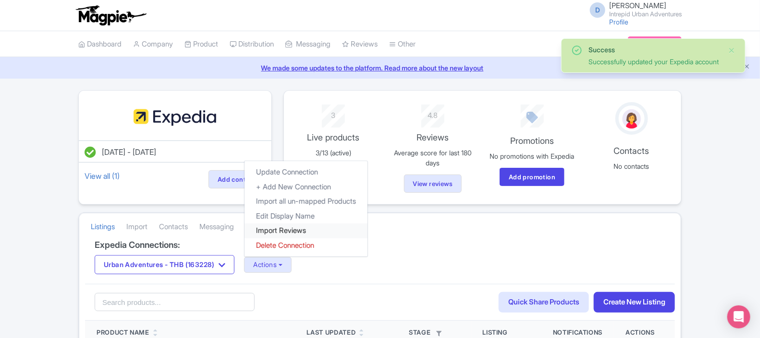
click at [289, 235] on link "Import Reviews" at bounding box center [305, 231] width 123 height 15
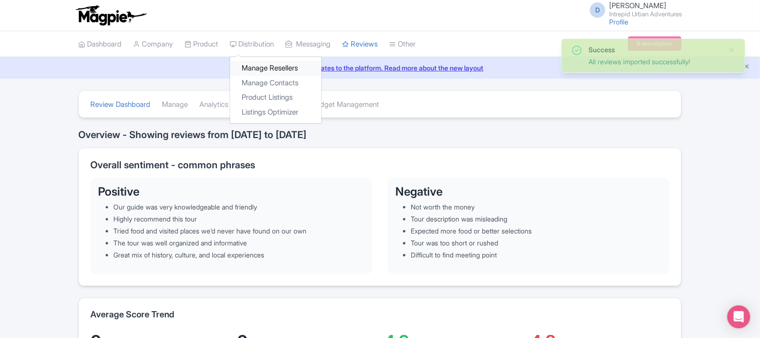
click at [271, 72] on link "Manage Resellers" at bounding box center [275, 68] width 91 height 15
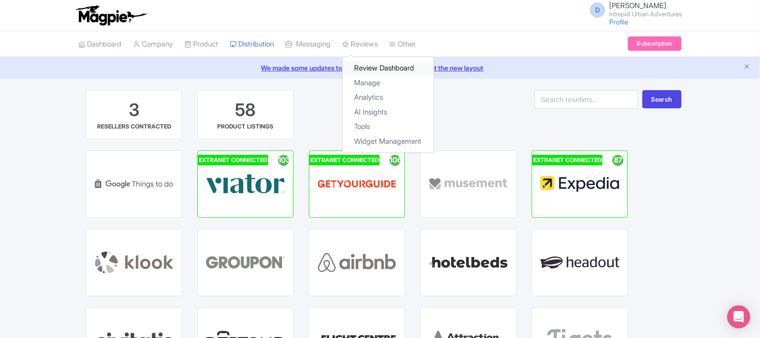
click at [376, 66] on link "Review Dashboard" at bounding box center [387, 68] width 91 height 15
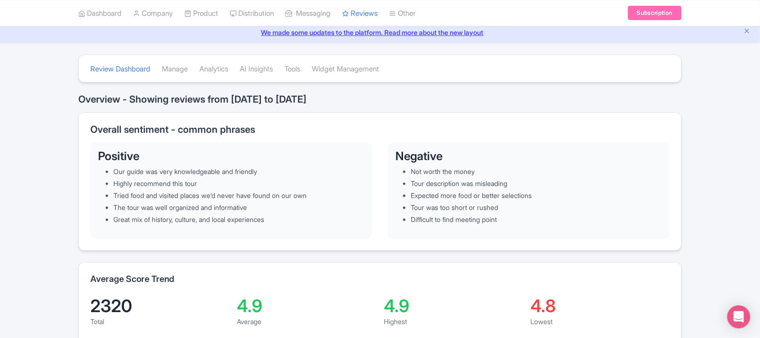
scroll to position [34, 0]
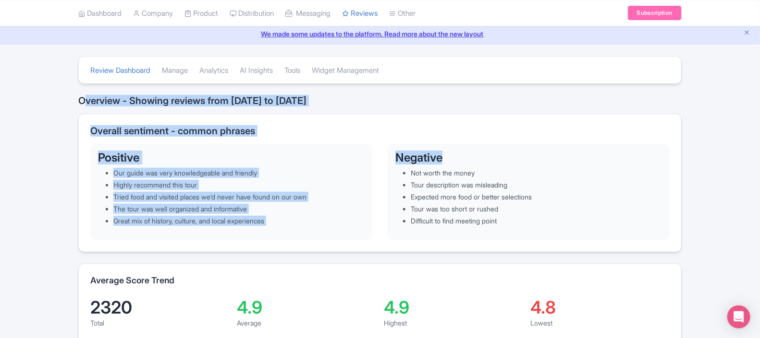
drag, startPoint x: 759, startPoint y: 58, endPoint x: 765, endPoint y: 149, distance: 91.5
click at [759, 149] on html "D Darja Klavs Intrepid Urban Adventures Profile Users Settings Sign out Dashboa…" at bounding box center [380, 135] width 760 height 338
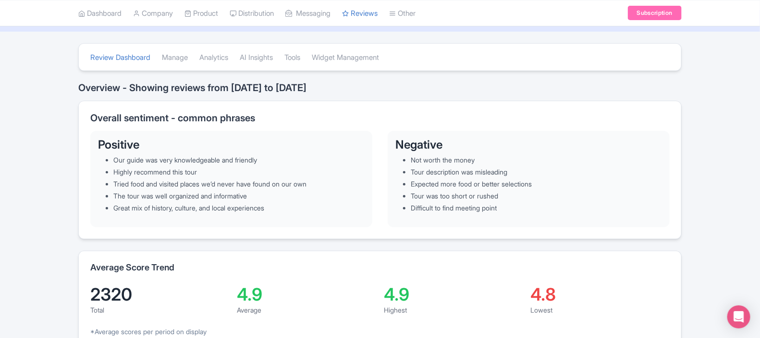
scroll to position [0, 0]
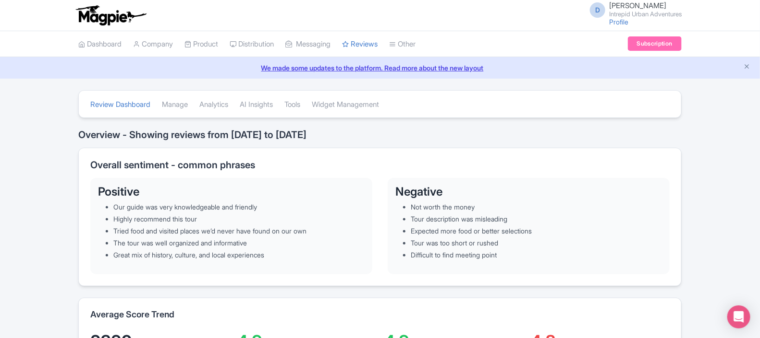
click at [275, 139] on h2 "Overview - Showing reviews from 07/11/25 to 10/10/25" at bounding box center [379, 135] width 603 height 11
click at [108, 107] on link "Review Dashboard" at bounding box center [120, 105] width 60 height 26
click at [180, 107] on link "Manage" at bounding box center [175, 105] width 26 height 26
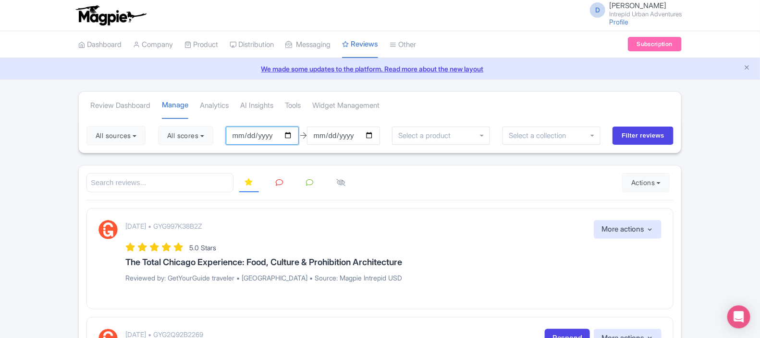
click at [262, 133] on input "2025-07-11" at bounding box center [262, 136] width 73 height 18
click at [293, 134] on input "2025-07-11" at bounding box center [262, 136] width 73 height 18
type input "[DATE]"
drag, startPoint x: 623, startPoint y: 135, endPoint x: 435, endPoint y: 143, distance: 187.9
click at [435, 143] on div "All sources Select all Deselect all Select all Deselect all Urban Adventures - …" at bounding box center [380, 136] width 602 height 35
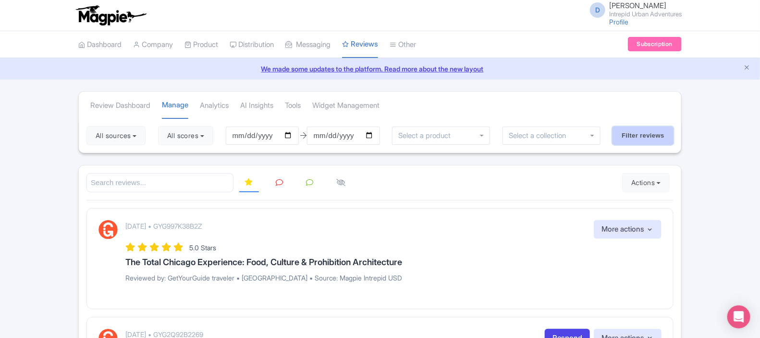
click at [655, 135] on input "Filter reviews" at bounding box center [642, 136] width 61 height 18
click at [116, 139] on button "4 sources" at bounding box center [114, 135] width 56 height 19
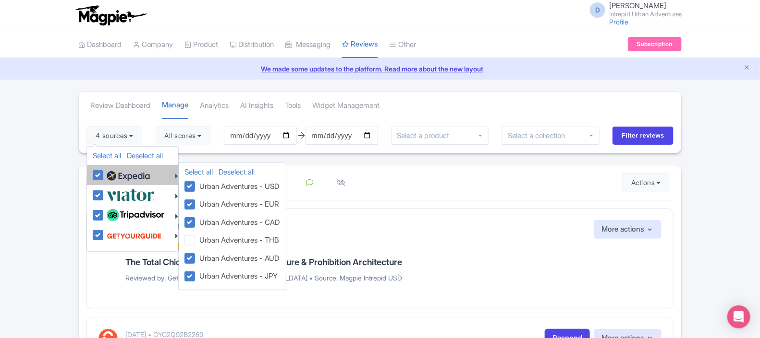
click at [126, 176] on img at bounding box center [128, 176] width 43 height 14
click at [110, 173] on input "checkbox" at bounding box center [107, 170] width 6 height 6
checkbox input "false"
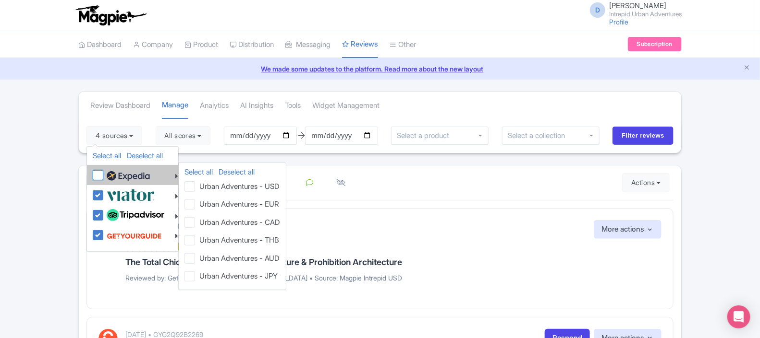
checkbox input "false"
click at [104, 175] on label at bounding box center [127, 175] width 46 height 16
click at [104, 173] on input "checkbox" at bounding box center [107, 170] width 6 height 6
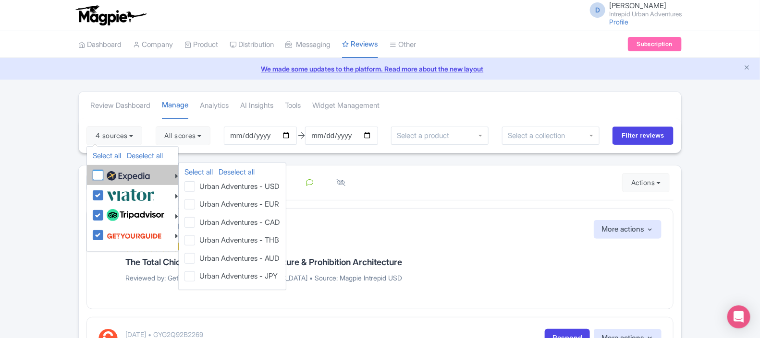
checkbox input "true"
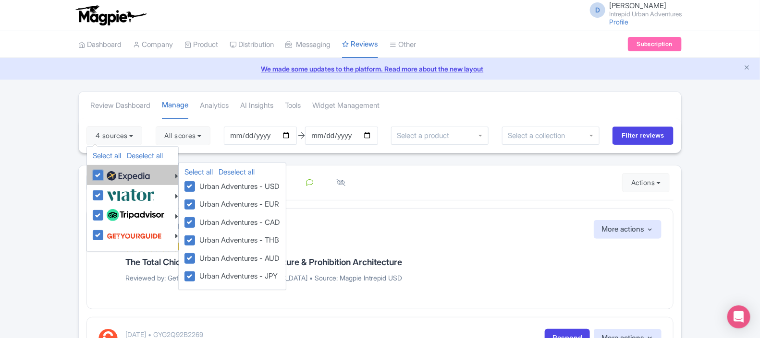
checkbox input "true"
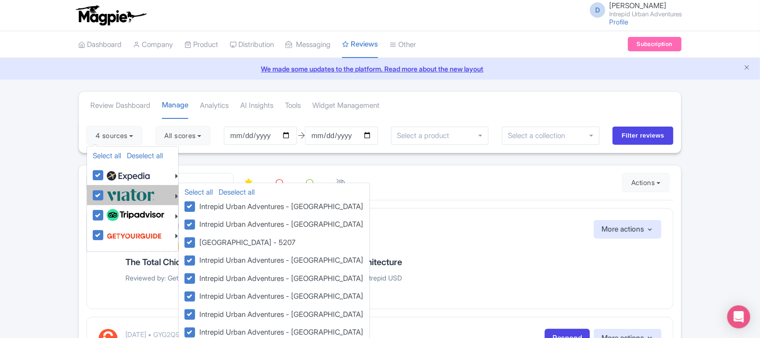
click at [104, 196] on label at bounding box center [129, 195] width 50 height 16
click at [104, 193] on input "checkbox" at bounding box center [107, 190] width 6 height 6
checkbox input "false"
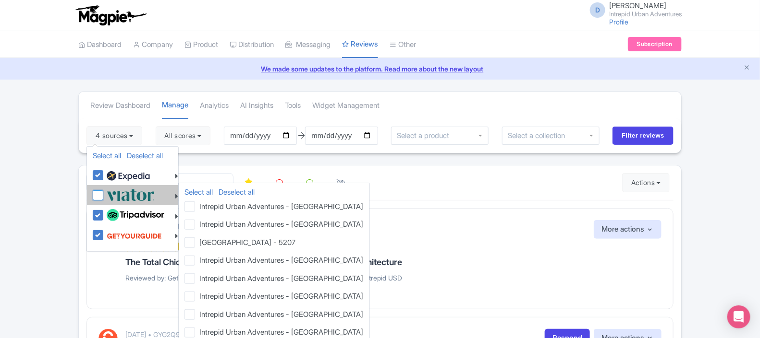
checkbox input "false"
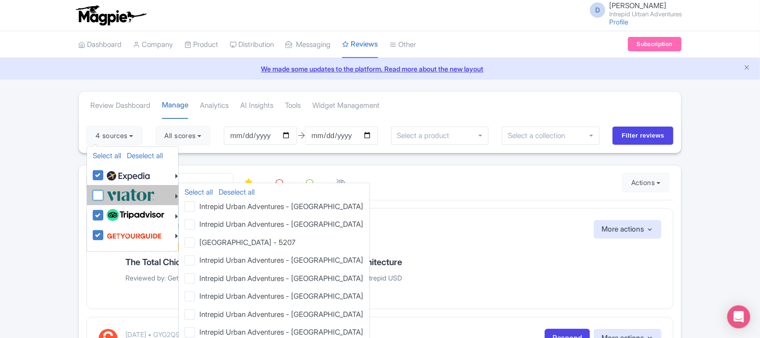
checkbox input "false"
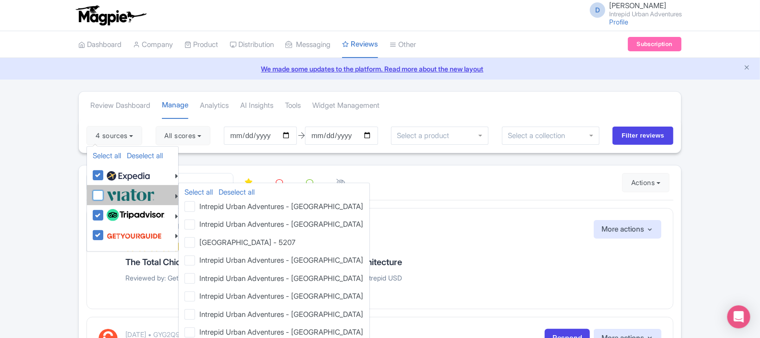
checkbox input "false"
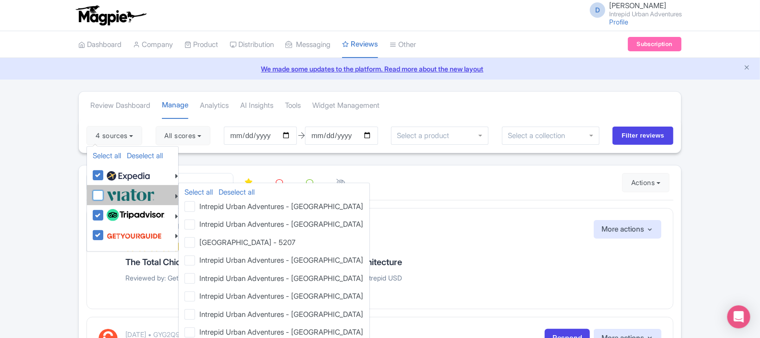
checkbox input "false"
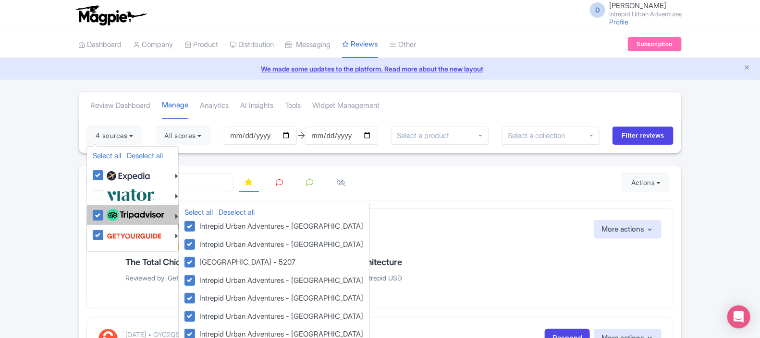
click at [104, 211] on label at bounding box center [134, 215] width 60 height 16
click at [104, 211] on input "checkbox" at bounding box center [107, 210] width 6 height 6
checkbox input "false"
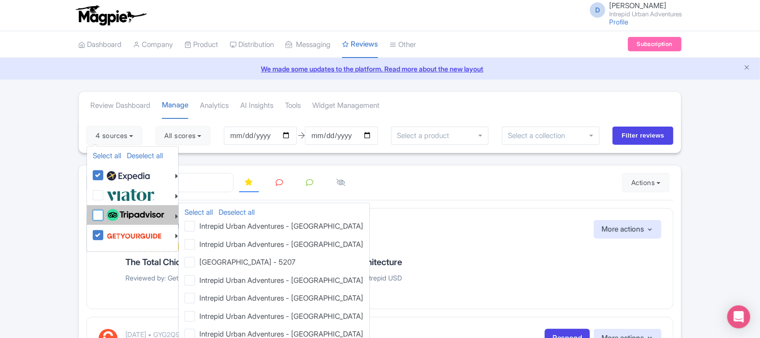
checkbox input "false"
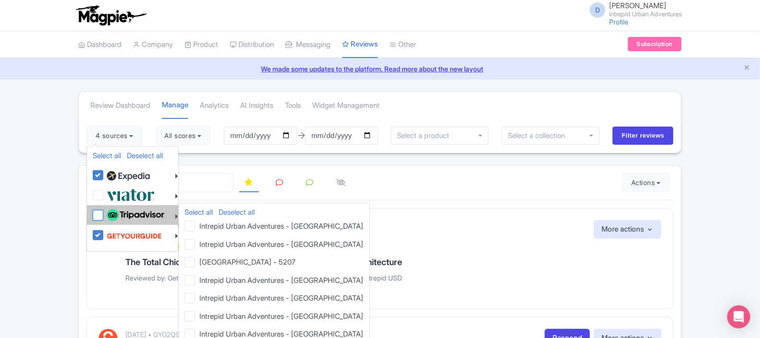
checkbox input "false"
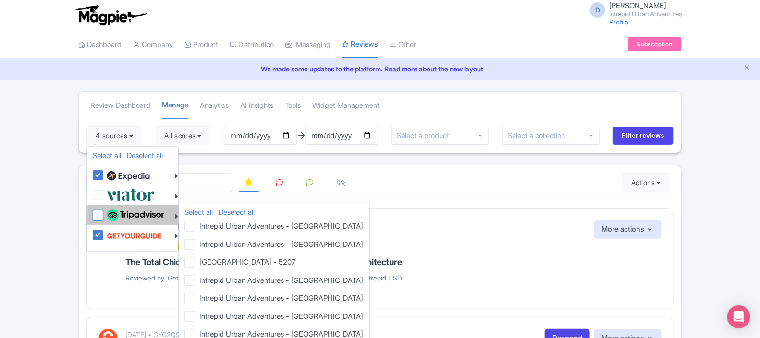
checkbox input "false"
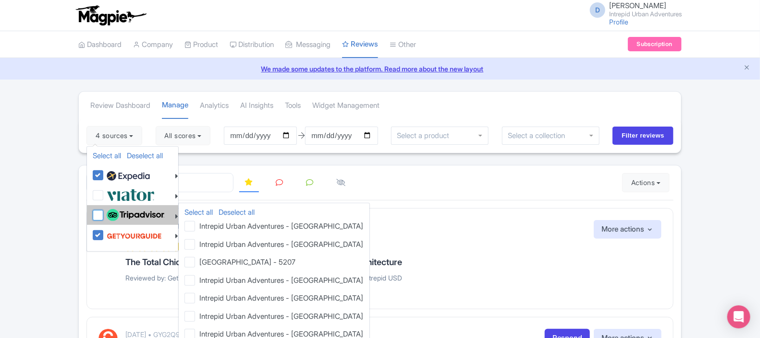
checkbox input "false"
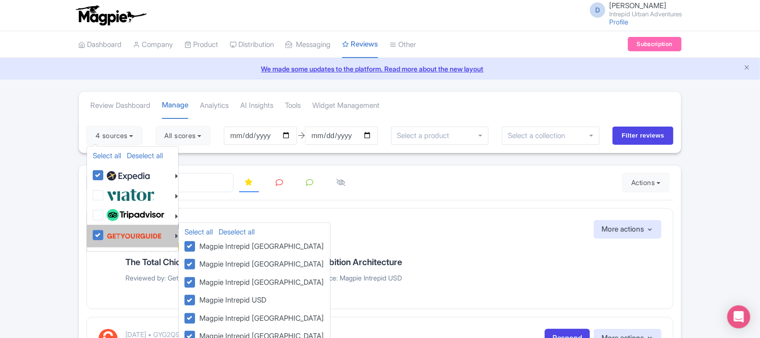
click at [104, 240] on label at bounding box center [133, 236] width 58 height 18
click at [104, 233] on input "checkbox" at bounding box center [107, 230] width 6 height 6
checkbox input "false"
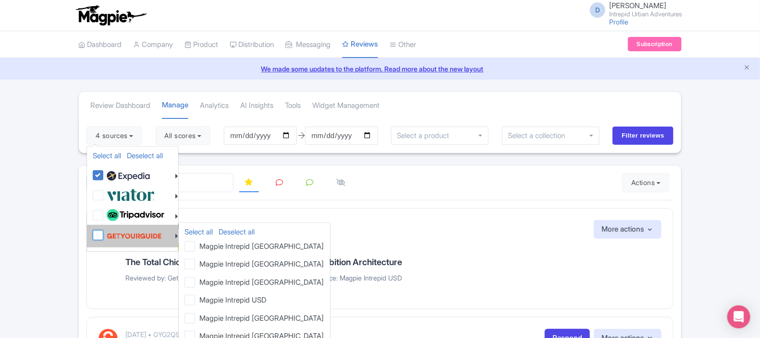
checkbox input "false"
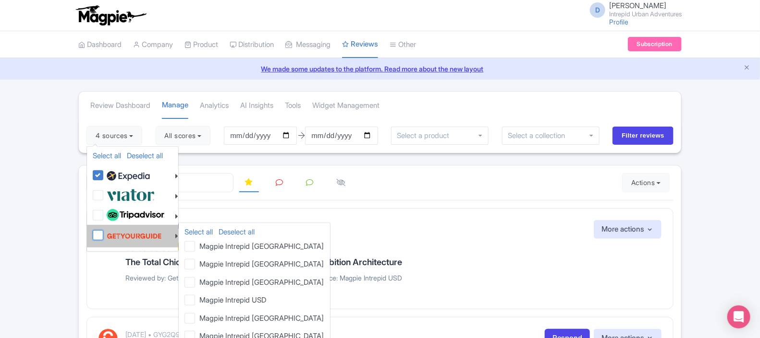
checkbox input "false"
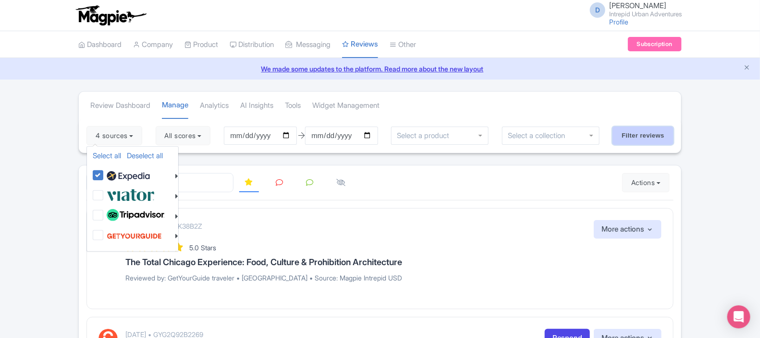
click at [647, 135] on input "Filter reviews" at bounding box center [642, 136] width 61 height 18
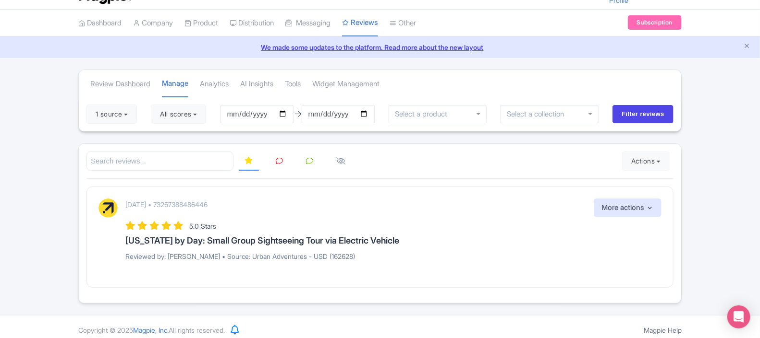
scroll to position [26, 0]
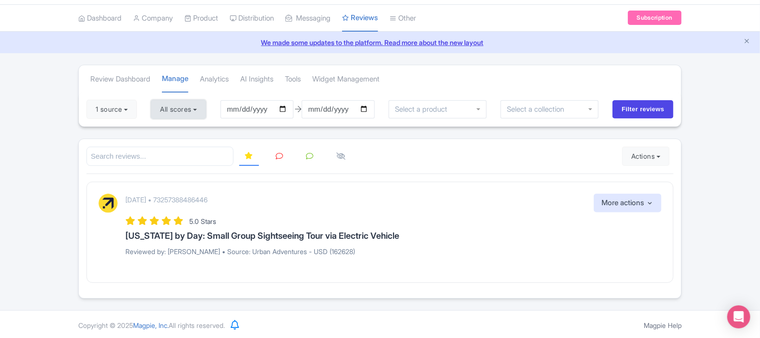
click at [195, 109] on button "All scores" at bounding box center [178, 109] width 55 height 19
click at [20, 141] on div "Review Dashboard [GEOGRAPHIC_DATA] Analytics AI Insights Tools Widget Managemen…" at bounding box center [380, 182] width 760 height 234
